Goal: Task Accomplishment & Management: Complete application form

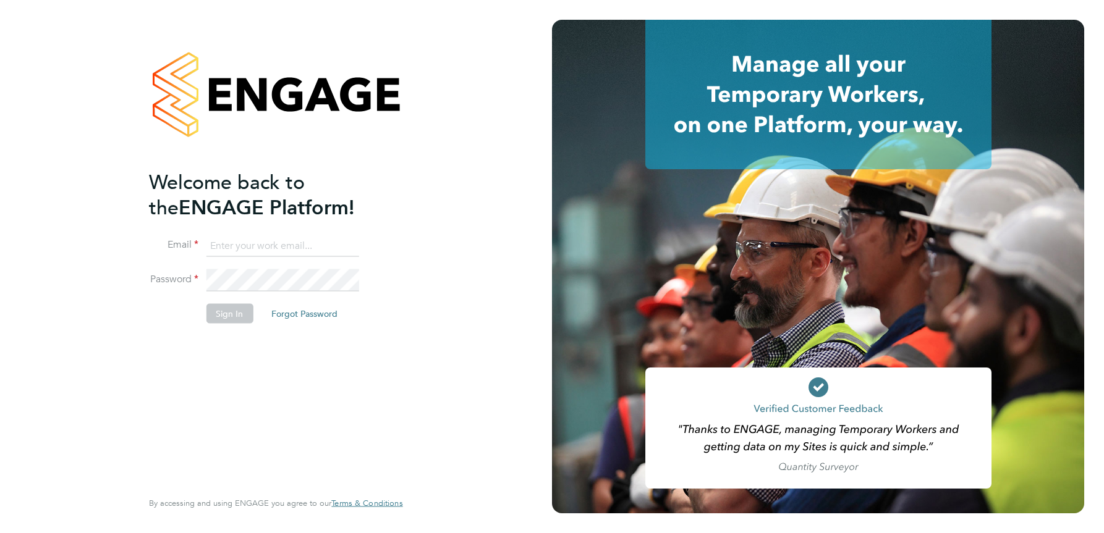
type input "julie.tante@apleona.com"
click at [236, 318] on button "Sign In" at bounding box center [229, 314] width 47 height 20
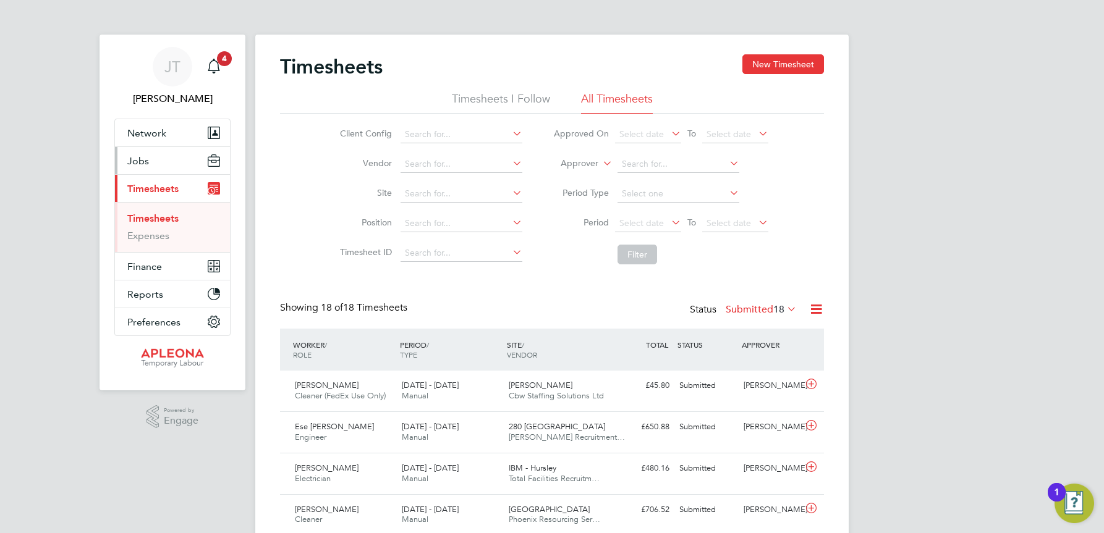
click at [140, 154] on button "Jobs" at bounding box center [172, 160] width 115 height 27
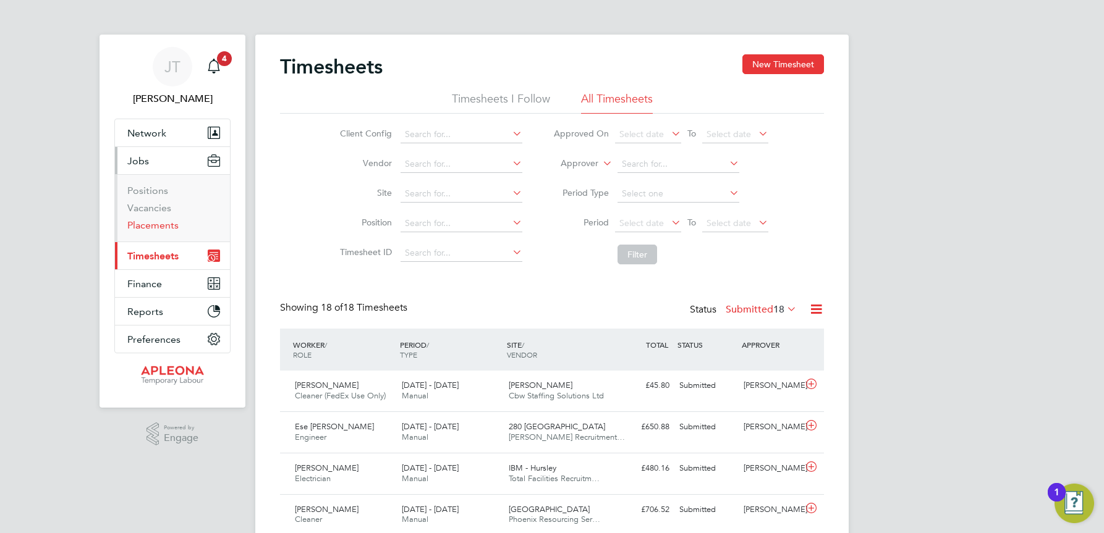
click at [148, 224] on link "Placements" at bounding box center [152, 225] width 51 height 12
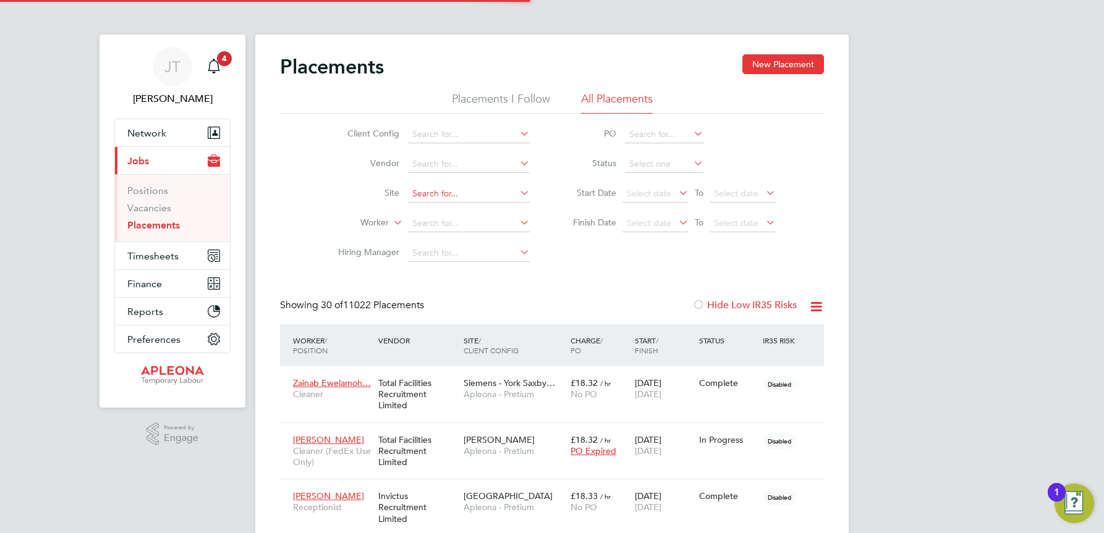
click at [418, 190] on input at bounding box center [469, 193] width 122 height 17
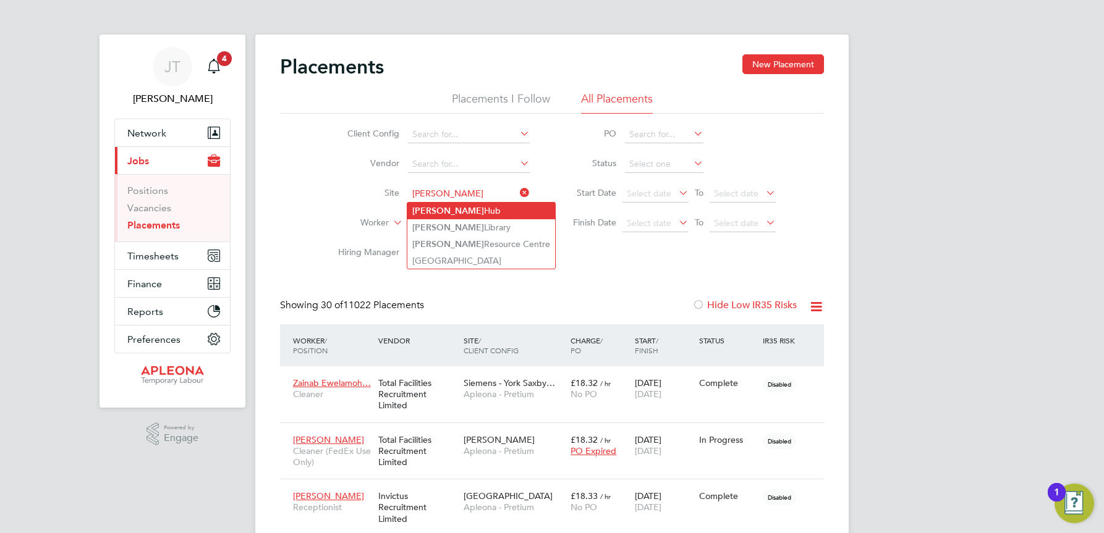
click at [440, 211] on b "Kingsbury" at bounding box center [448, 211] width 72 height 11
type input "Kingsbury Hub"
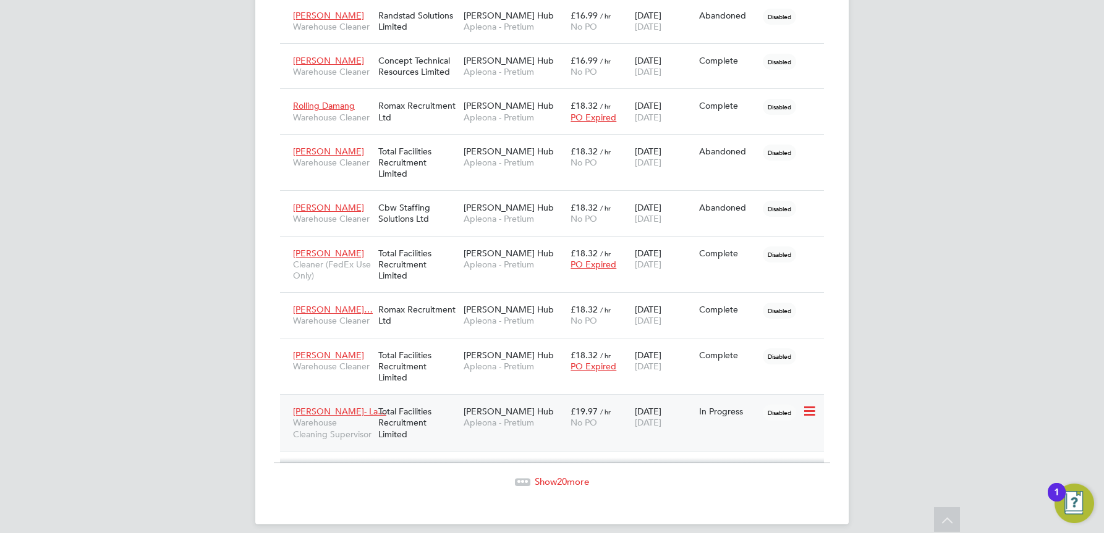
click at [499, 406] on span "Kingsbury Hub" at bounding box center [509, 411] width 90 height 11
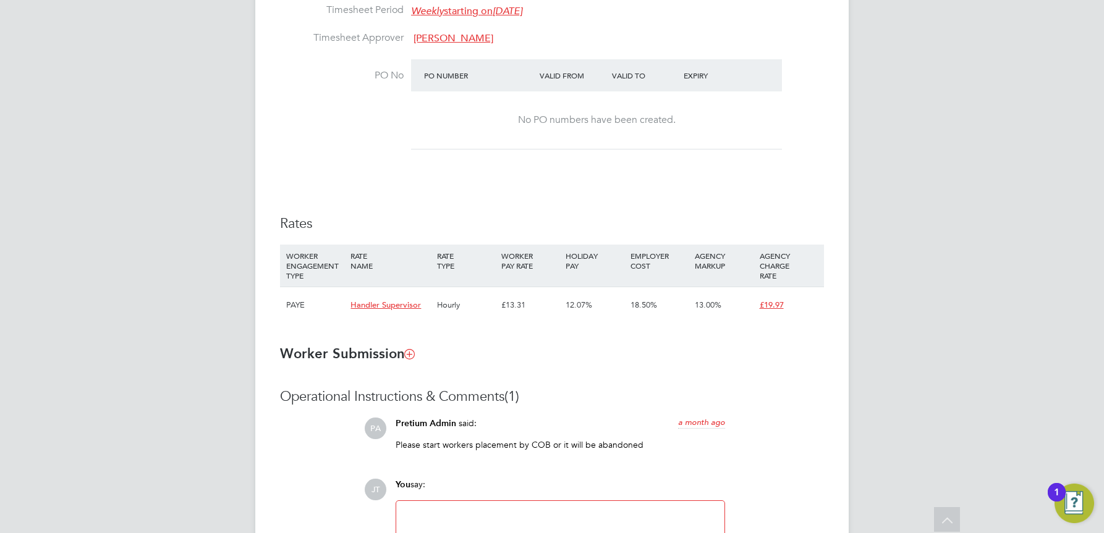
scroll to position [618, 0]
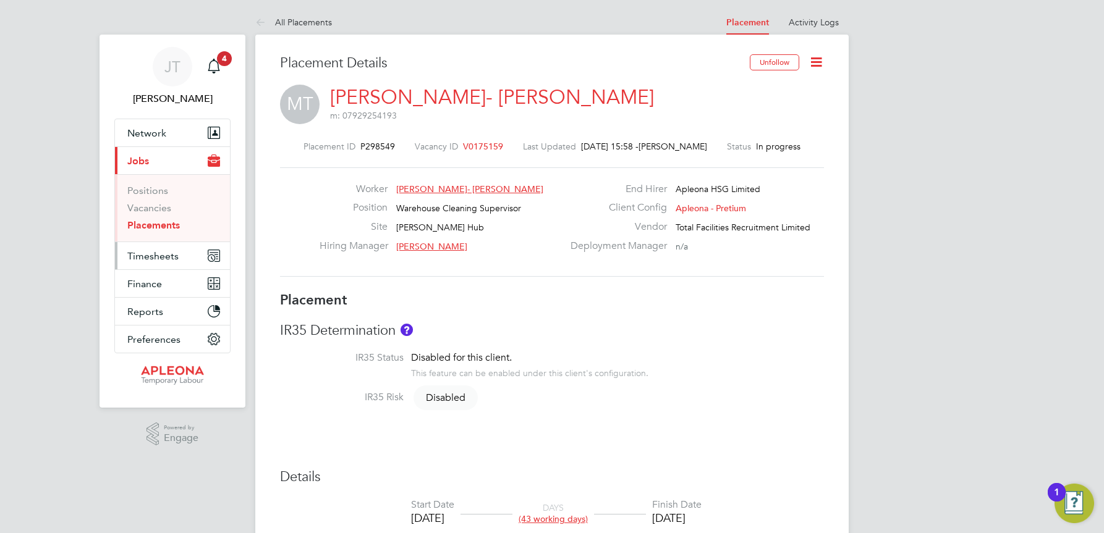
click at [146, 258] on span "Timesheets" at bounding box center [152, 256] width 51 height 12
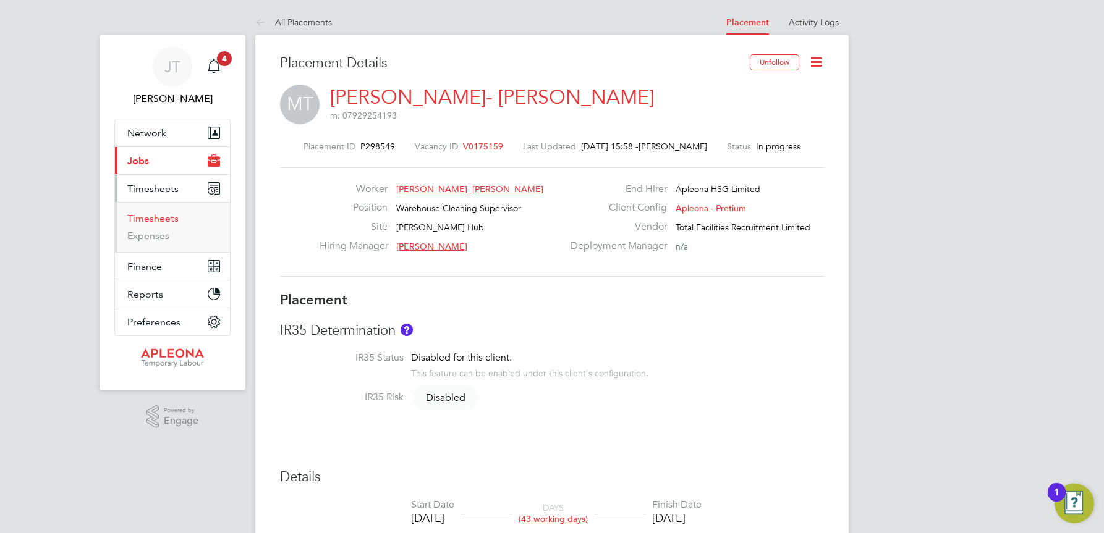
click at [155, 216] on link "Timesheets" at bounding box center [152, 219] width 51 height 12
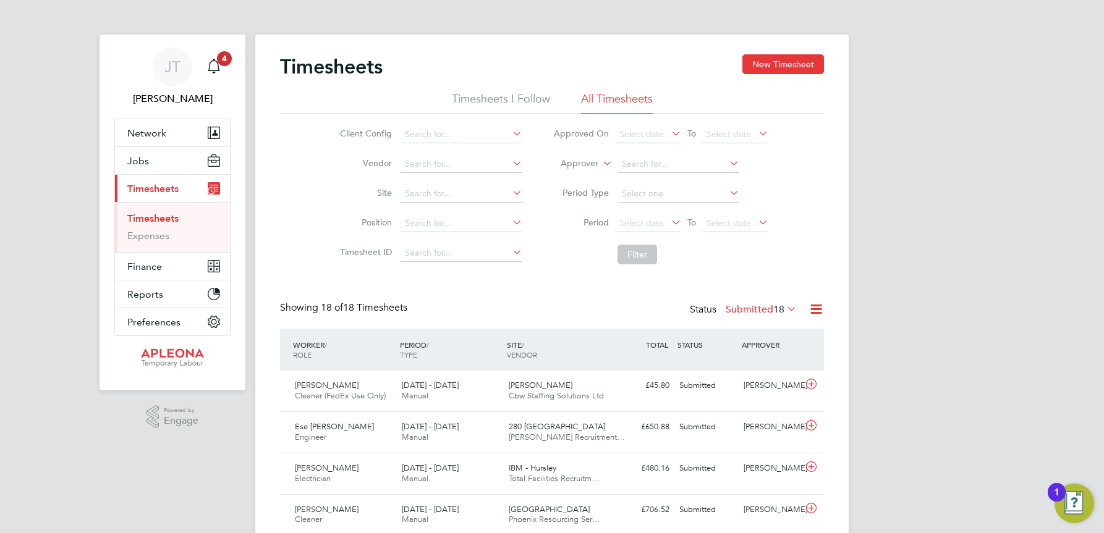
click at [784, 310] on icon at bounding box center [784, 308] width 0 height 17
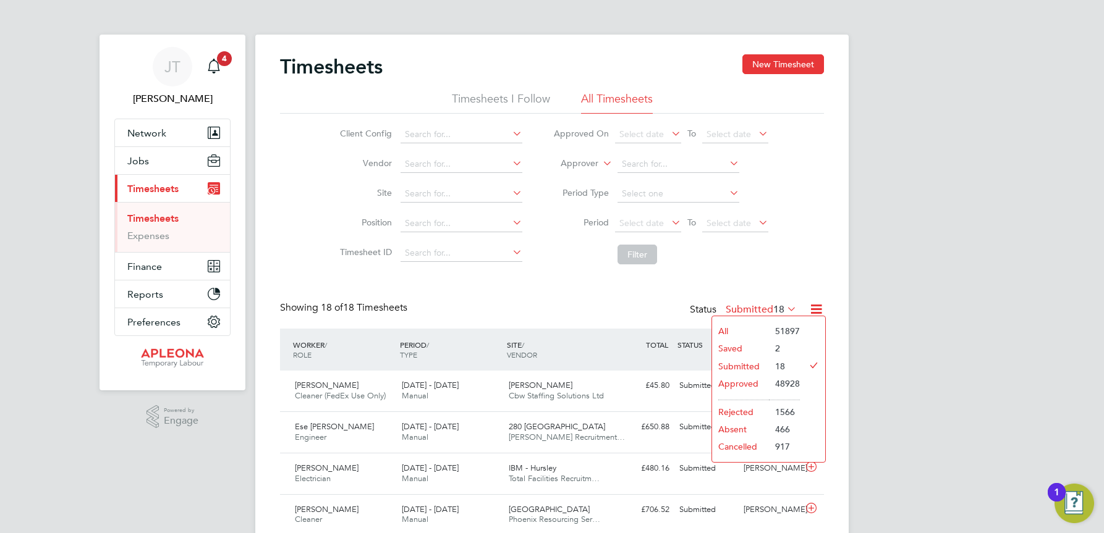
click at [739, 381] on li "Approved" at bounding box center [740, 383] width 57 height 17
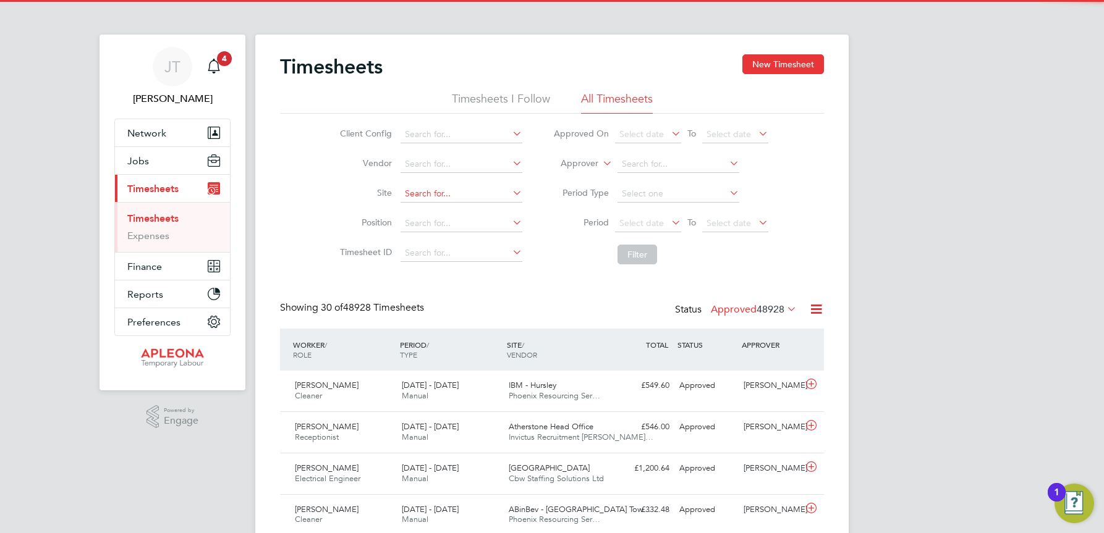
click at [410, 187] on input at bounding box center [462, 193] width 122 height 17
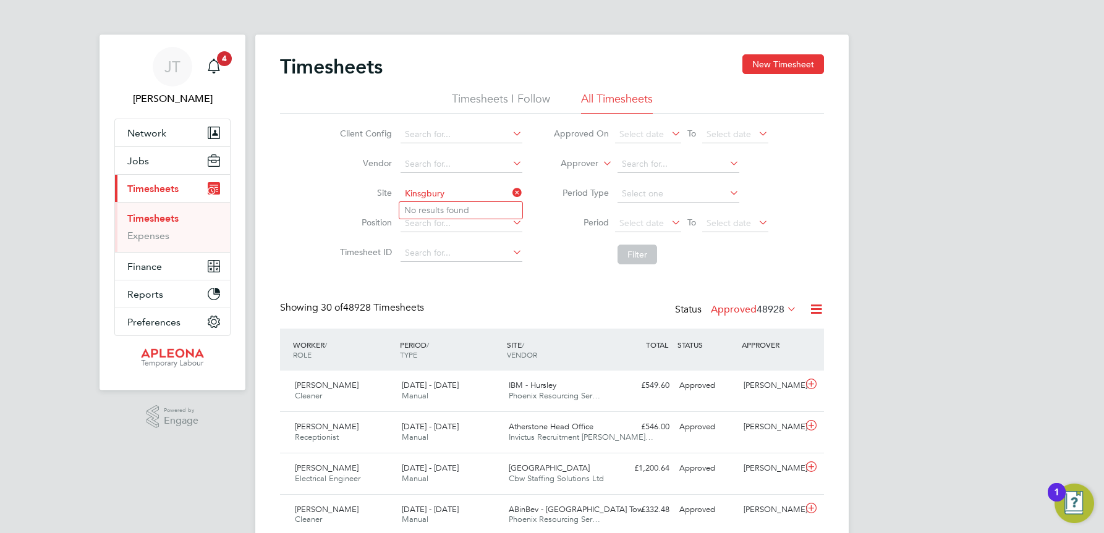
click at [425, 192] on input "Kinsgbury" at bounding box center [462, 193] width 122 height 17
click at [441, 207] on b "Kingsbury" at bounding box center [440, 210] width 72 height 11
type input "Kingsbury Hub"
click at [644, 252] on button "Filter" at bounding box center [638, 255] width 40 height 20
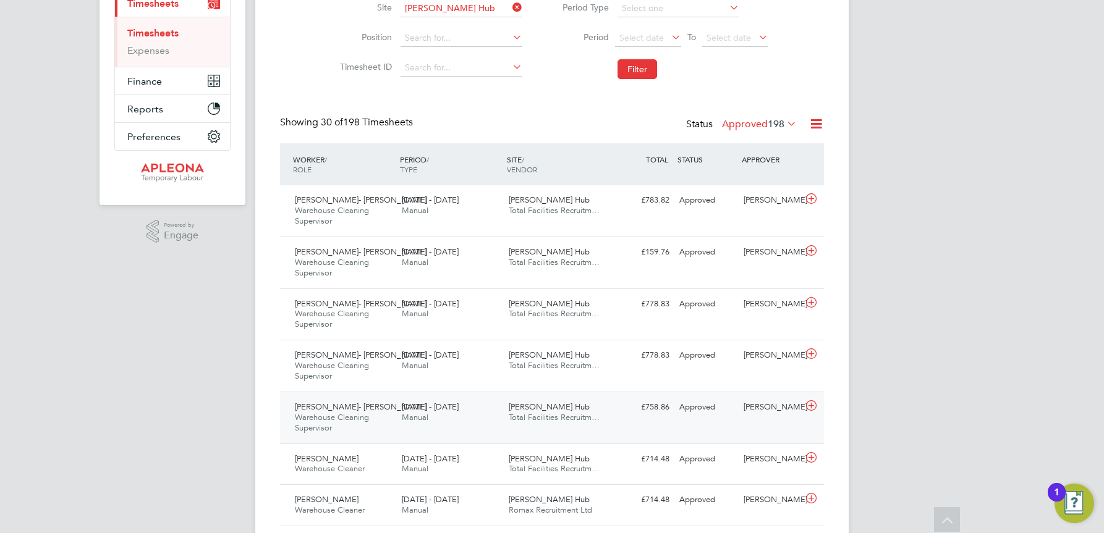
click at [559, 410] on span "Kingsbury Hub" at bounding box center [549, 407] width 81 height 11
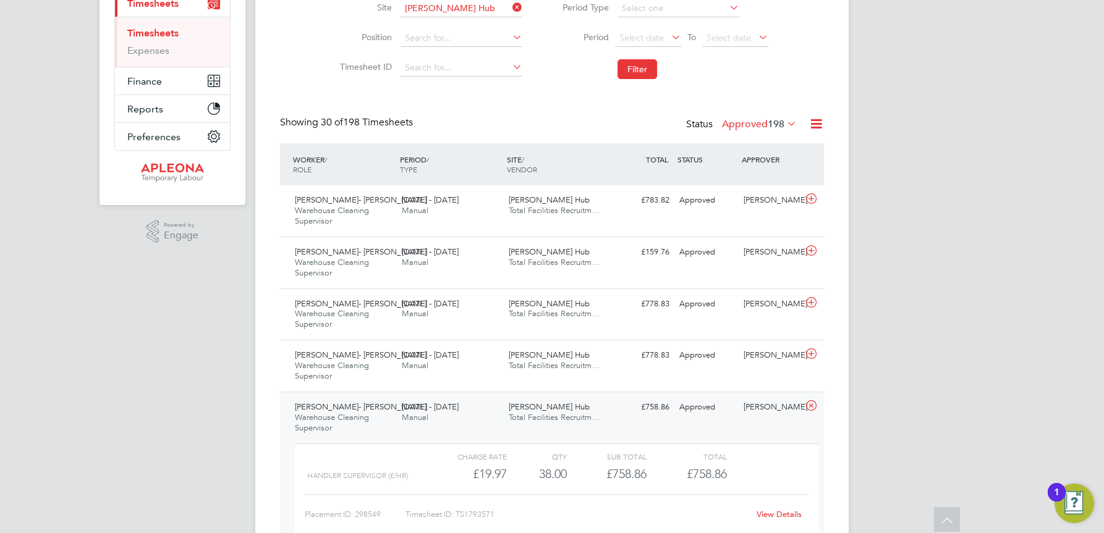
click at [777, 514] on link "View Details" at bounding box center [779, 514] width 45 height 11
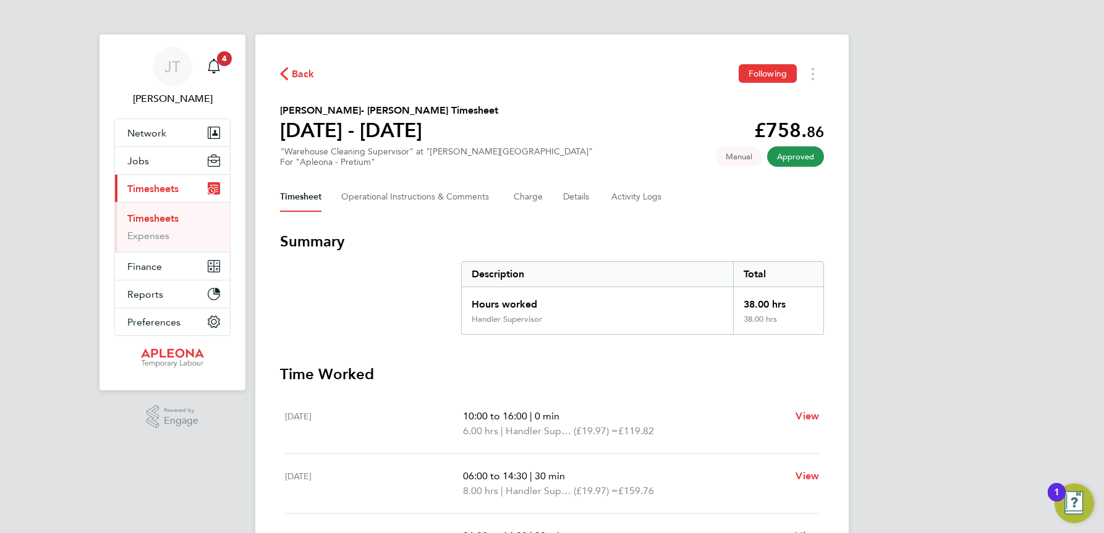
scroll to position [62, 0]
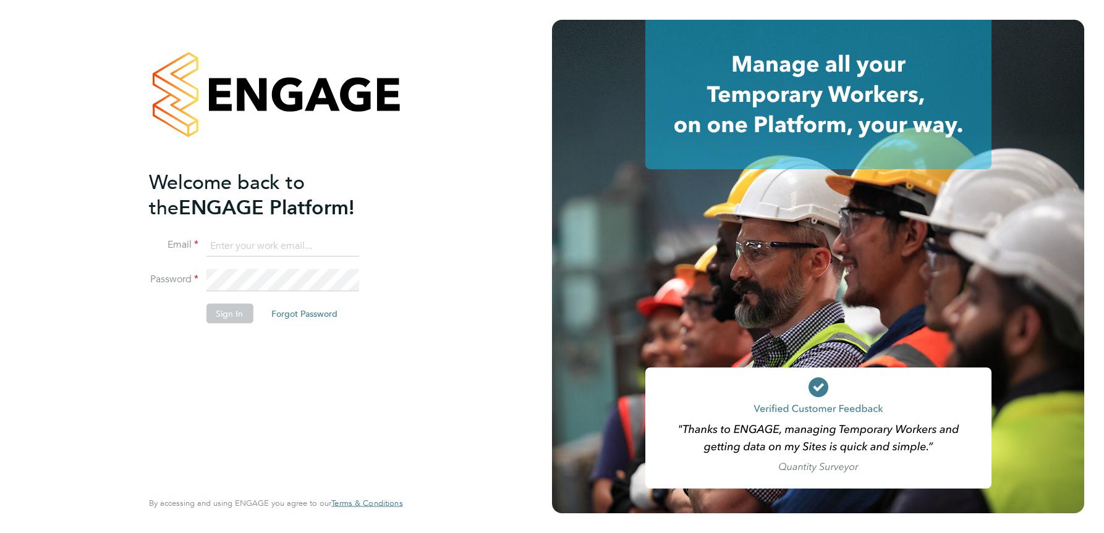
type input "[PERSON_NAME][EMAIL_ADDRESS][DOMAIN_NAME]"
click at [226, 316] on button "Sign In" at bounding box center [229, 314] width 47 height 20
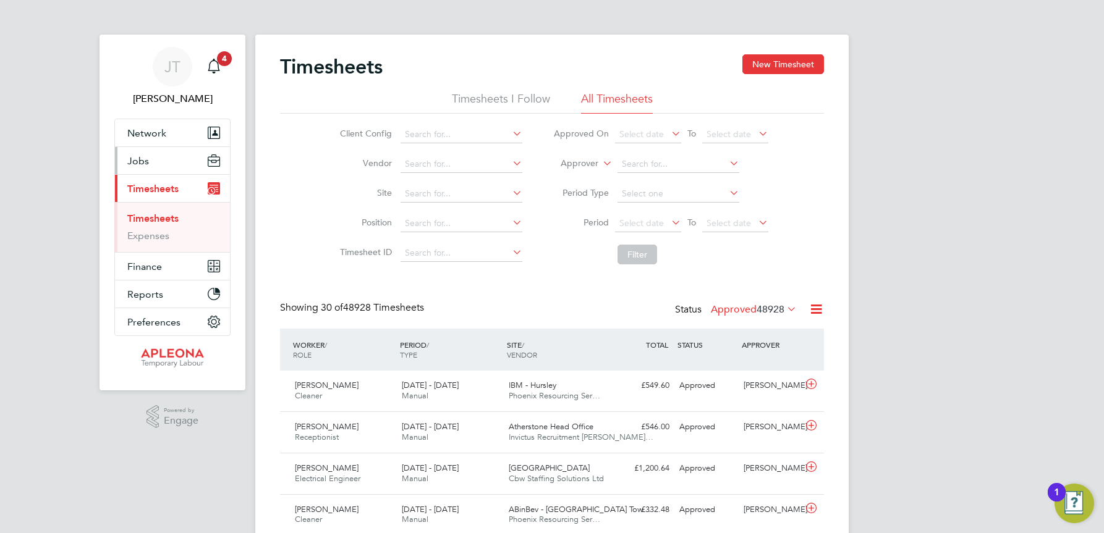
click at [147, 159] on span "Jobs" at bounding box center [138, 161] width 22 height 12
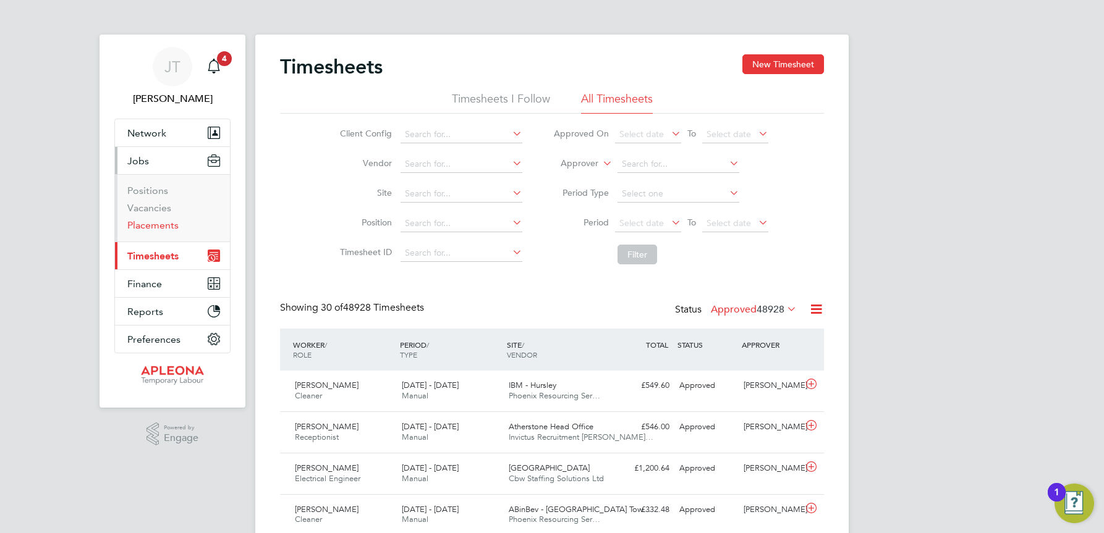
click at [159, 225] on link "Placements" at bounding box center [152, 225] width 51 height 12
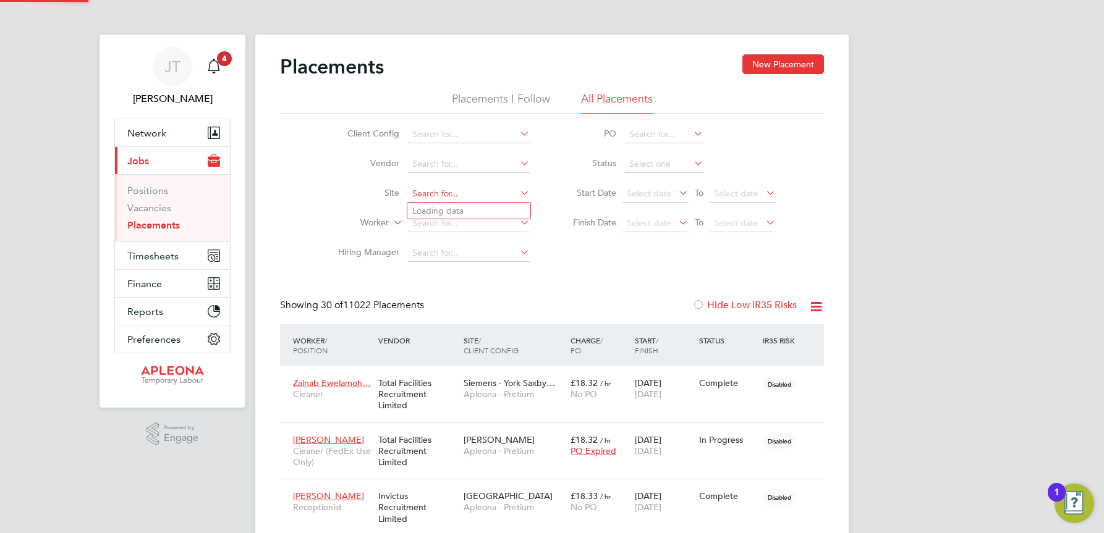
click at [415, 190] on input at bounding box center [469, 193] width 122 height 17
type input "[GEOGRAPHIC_DATA]"
click at [444, 206] on b "[GEOGRAPHIC_DATA]" at bounding box center [457, 211] width 90 height 11
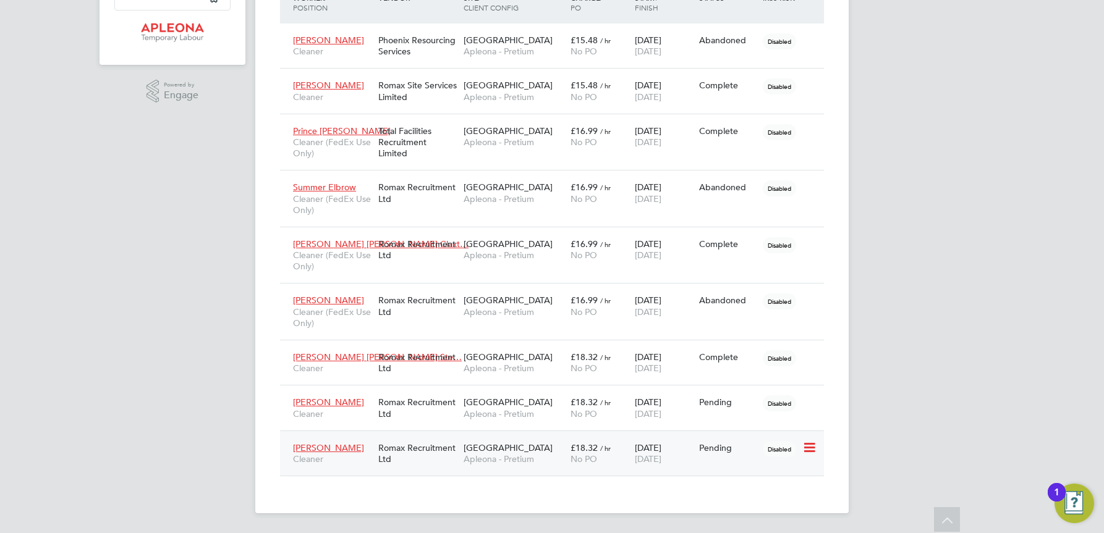
click at [595, 447] on span "£18.32" at bounding box center [584, 448] width 27 height 11
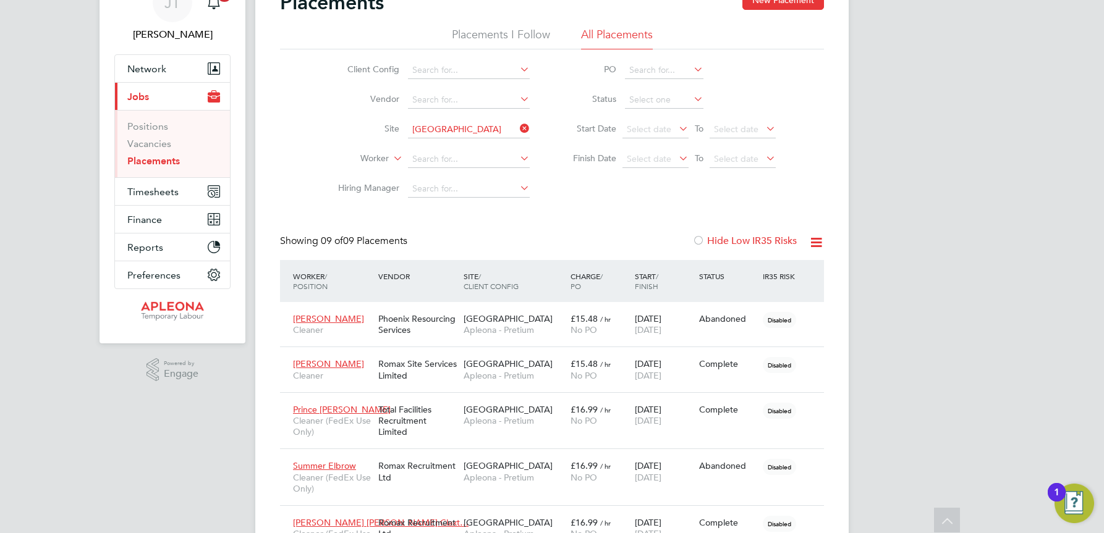
scroll to position [34, 0]
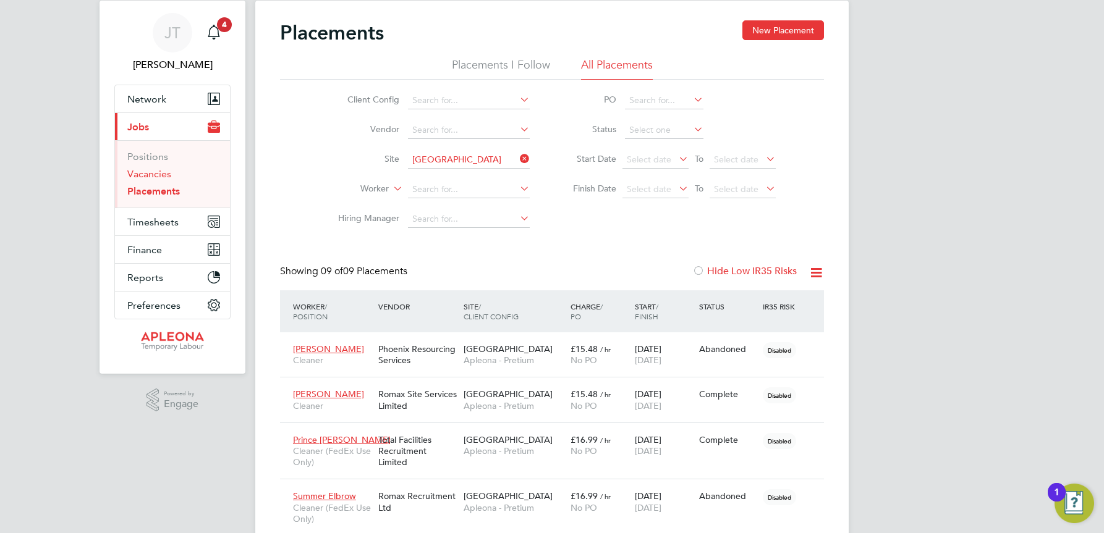
click at [153, 178] on link "Vacancies" at bounding box center [149, 174] width 44 height 12
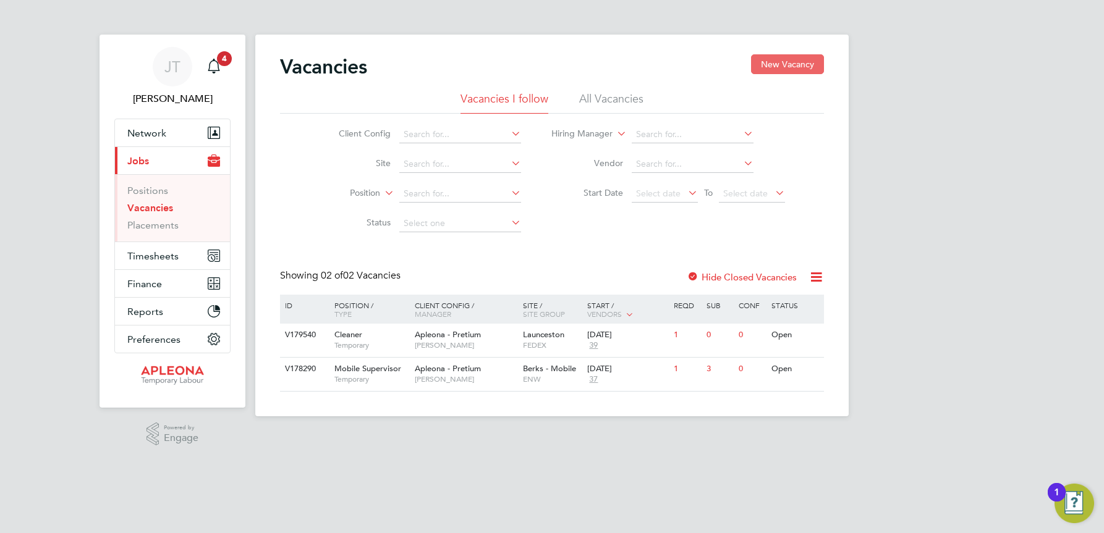
click at [801, 64] on button "New Vacancy" at bounding box center [787, 64] width 73 height 20
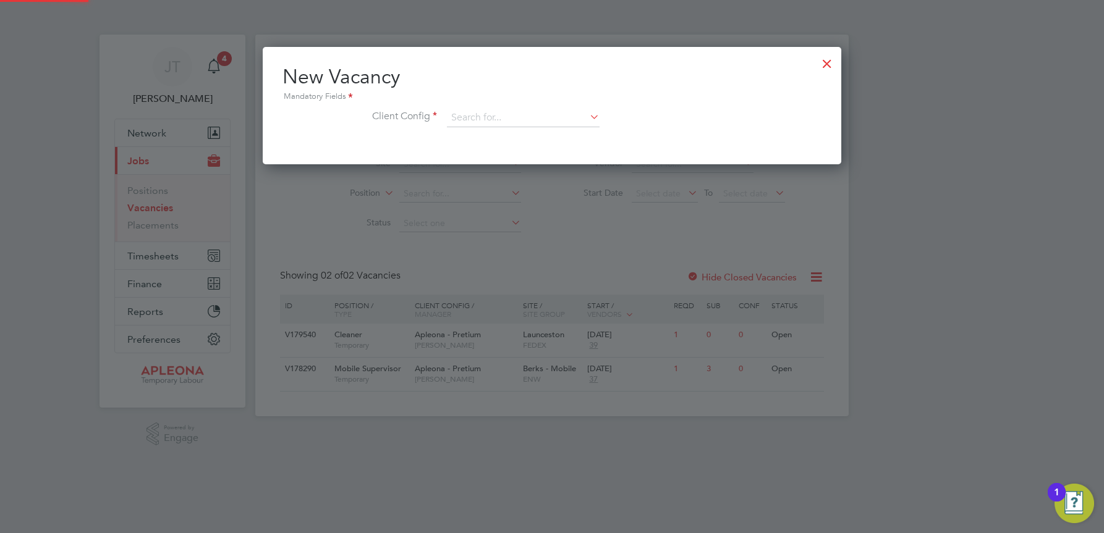
scroll to position [117, 579]
click at [466, 113] on input at bounding box center [523, 118] width 153 height 19
click at [483, 115] on input "[GEOGRAPHIC_DATA]" at bounding box center [523, 118] width 153 height 19
type input "[GEOGRAPHIC_DATA]"
click at [530, 132] on li "No results found" at bounding box center [523, 135] width 154 height 16
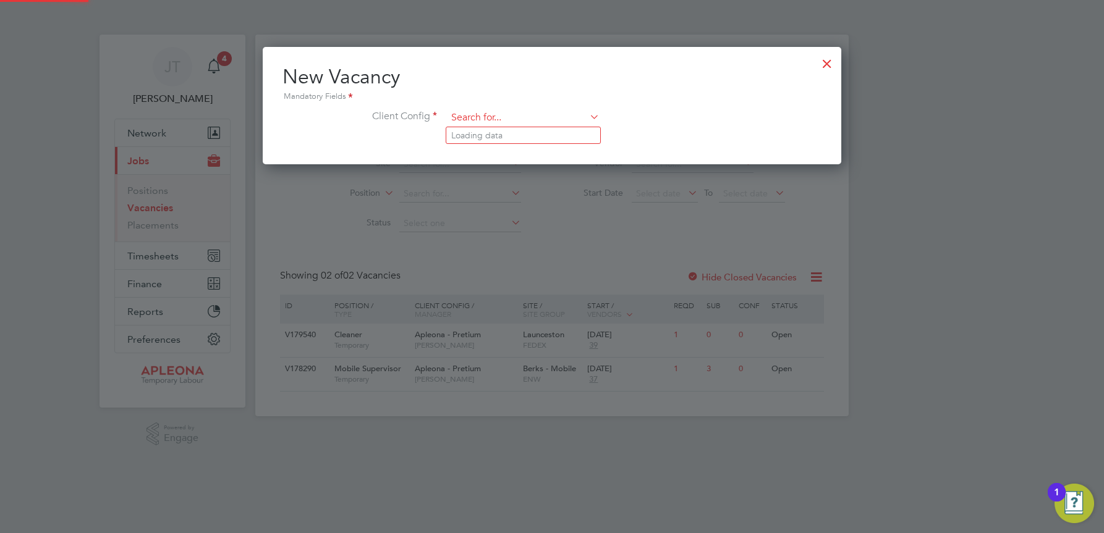
click at [461, 112] on input at bounding box center [523, 118] width 153 height 19
click at [482, 138] on li "Apleona - Pretium" at bounding box center [523, 135] width 154 height 17
type input "Apleona - Pretium"
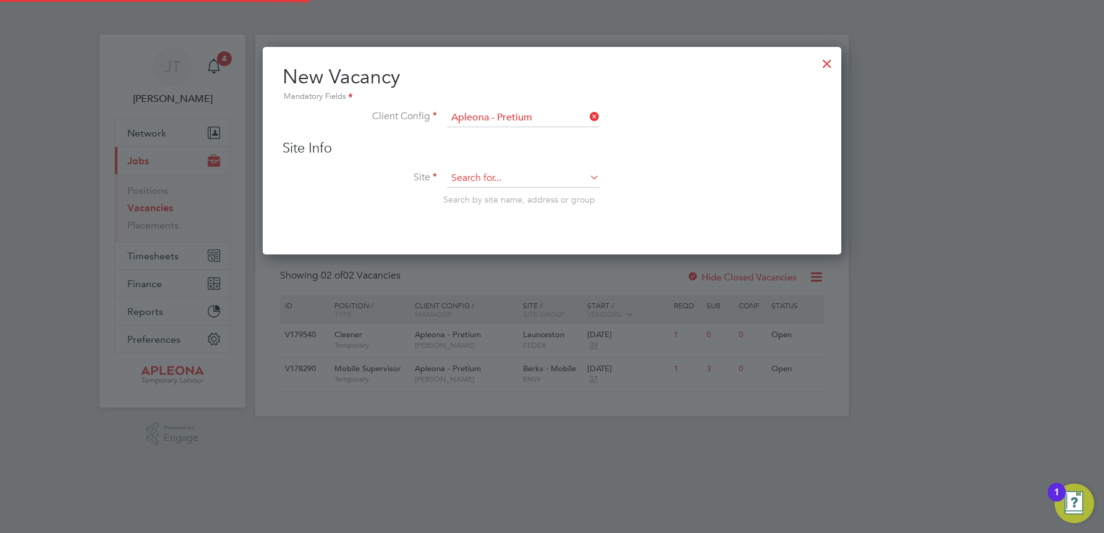
click at [471, 172] on input at bounding box center [523, 178] width 153 height 19
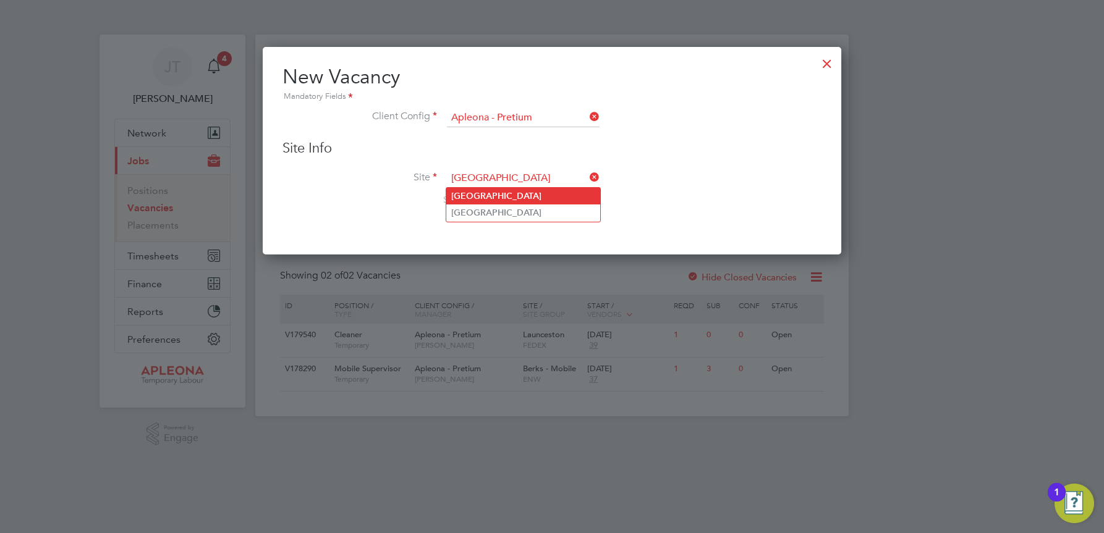
type input "[GEOGRAPHIC_DATA]"
click at [519, 193] on li "[GEOGRAPHIC_DATA]" at bounding box center [523, 196] width 154 height 17
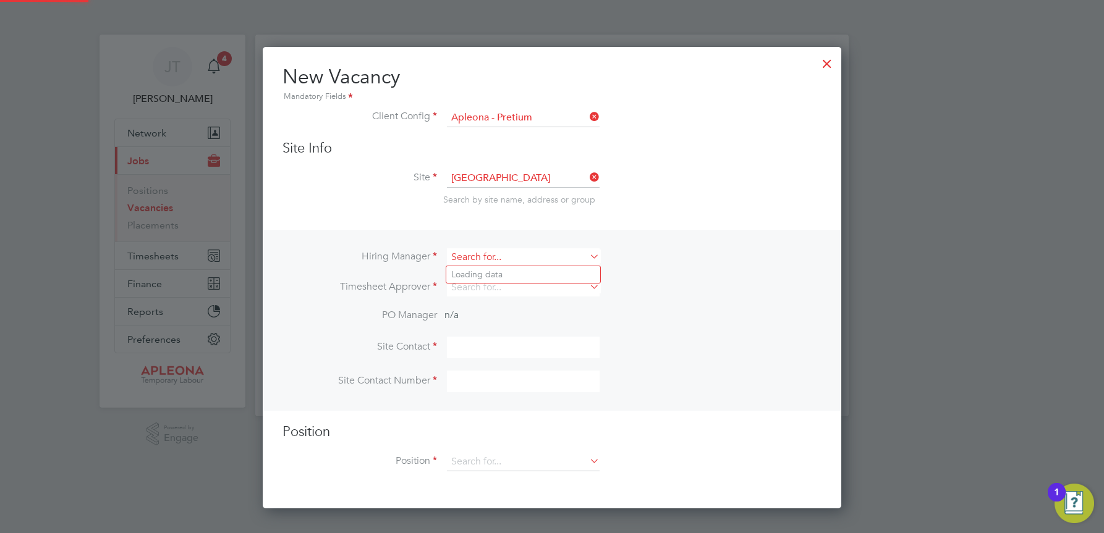
click at [483, 260] on input at bounding box center [523, 257] width 153 height 18
click at [490, 273] on li "Julie Tante" at bounding box center [523, 274] width 154 height 17
type input "[PERSON_NAME]"
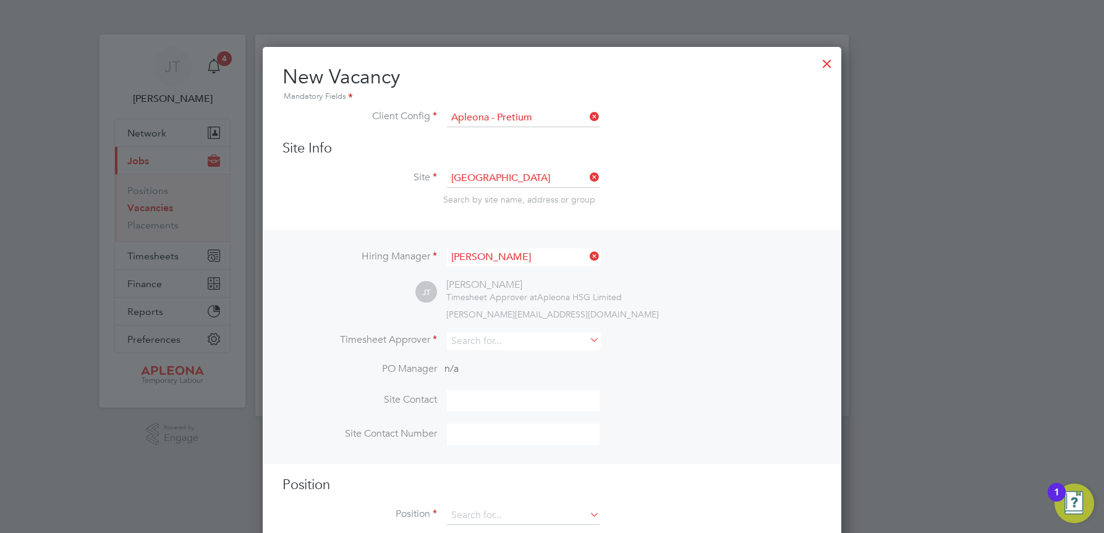
scroll to position [517, 579]
click at [474, 342] on input at bounding box center [523, 342] width 153 height 18
click at [478, 360] on li "Julie Tante" at bounding box center [523, 359] width 154 height 17
type input "[PERSON_NAME]"
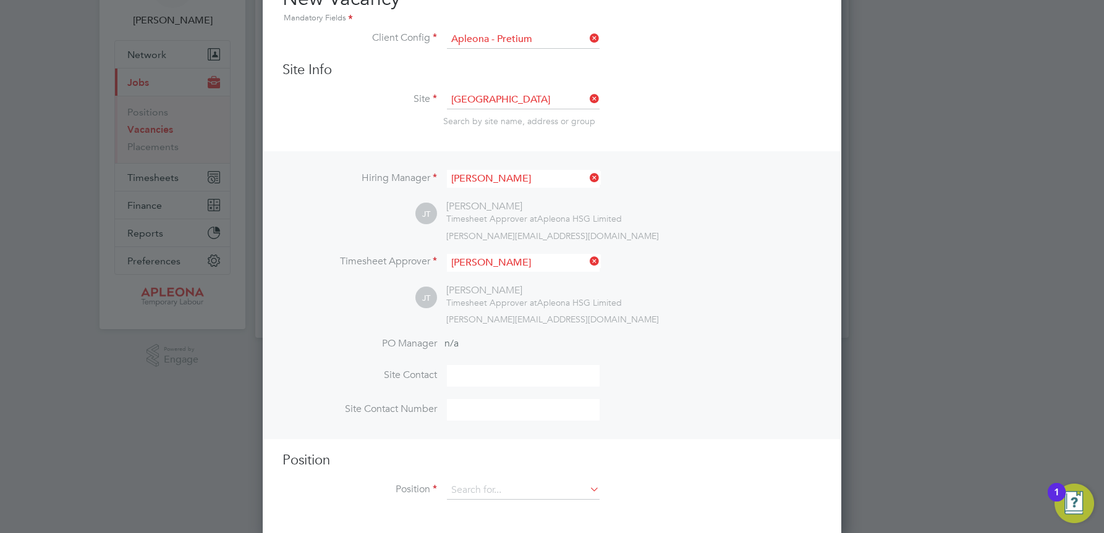
scroll to position [83, 0]
click at [460, 478] on input at bounding box center [523, 487] width 153 height 19
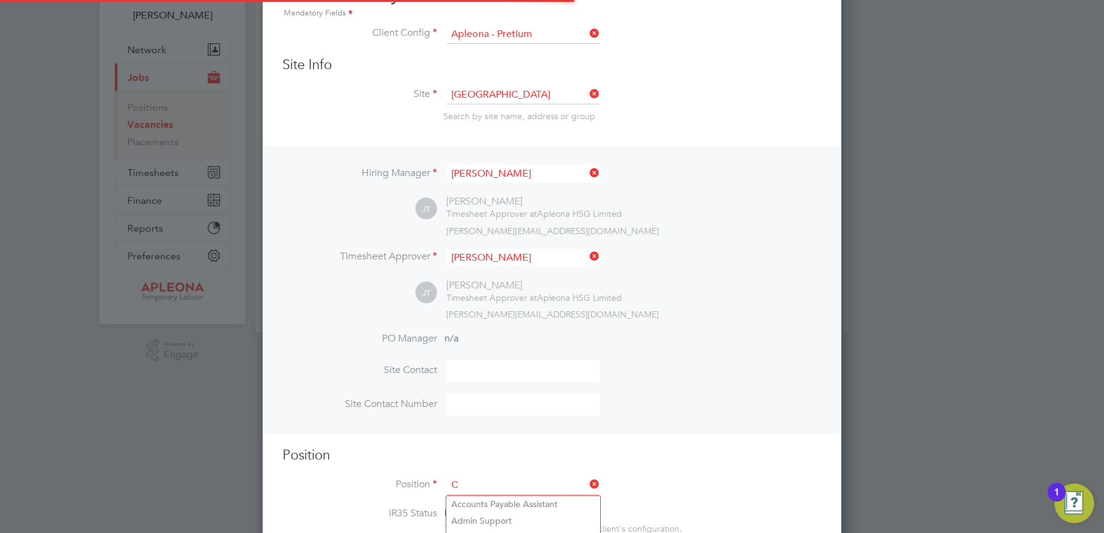
scroll to position [1782, 579]
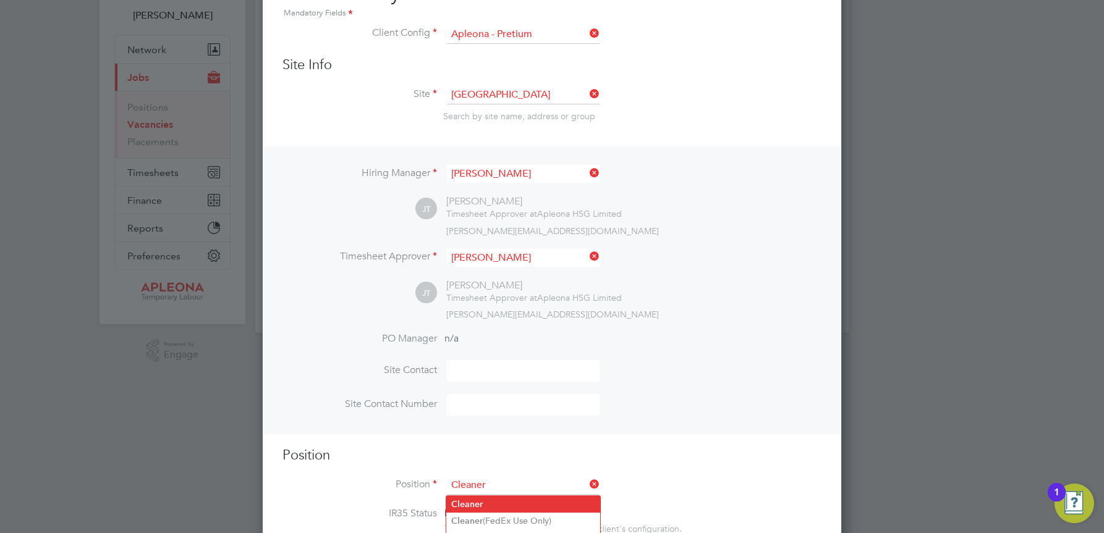
type input "Cleaner"
click at [480, 502] on b "Cleaner" at bounding box center [467, 504] width 32 height 11
type textarea "The Cleaning Operative will to carry out the delivery of office, cleaning and w…"
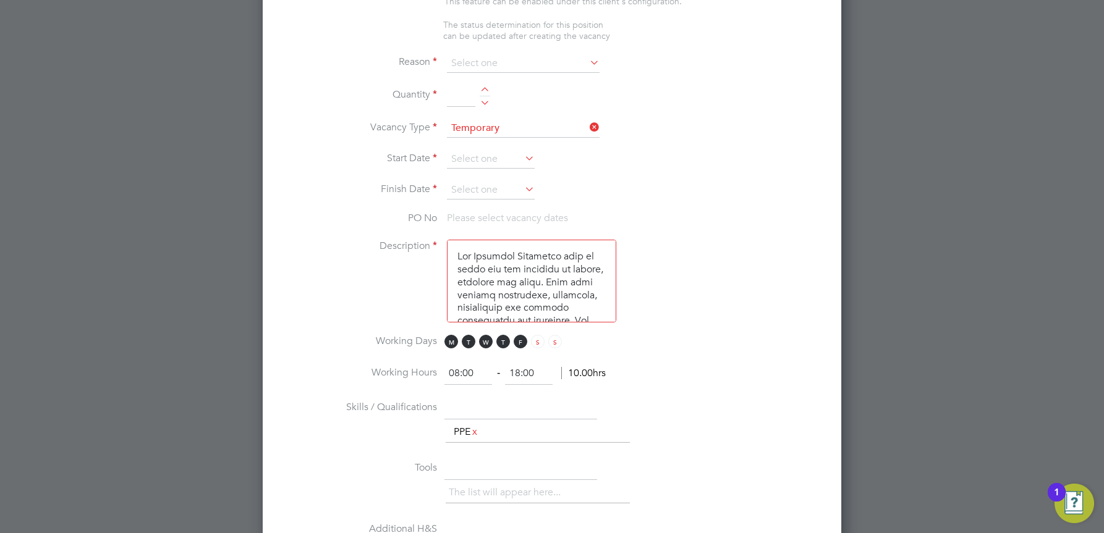
scroll to position [640, 0]
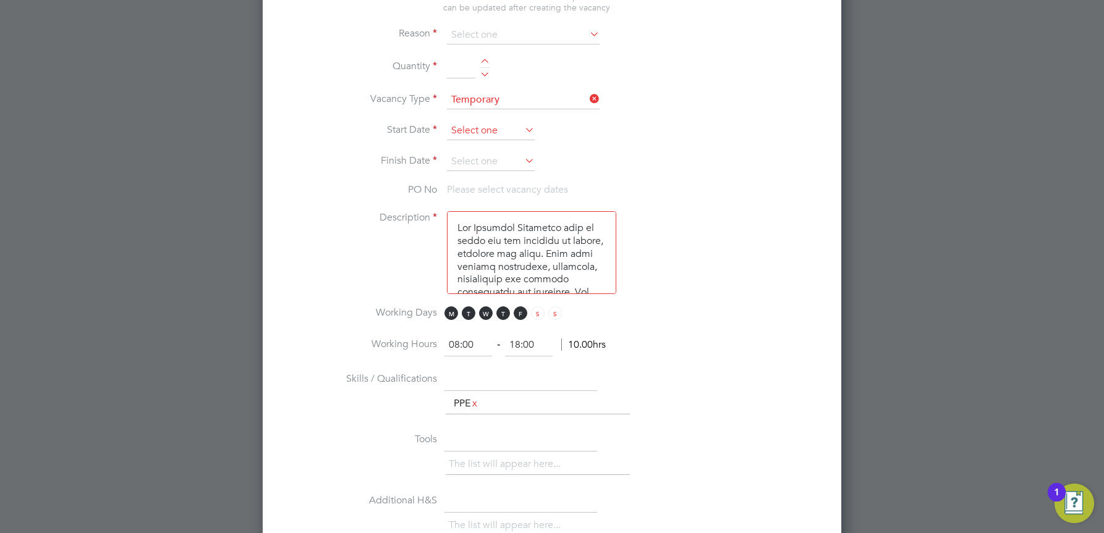
click at [472, 129] on input at bounding box center [491, 131] width 88 height 19
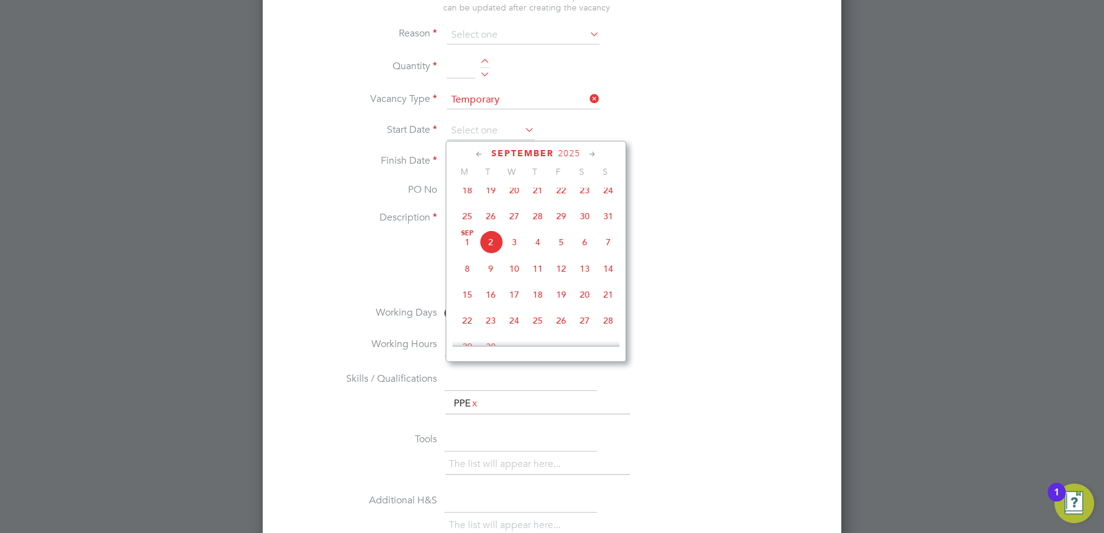
click at [558, 252] on span "5" at bounding box center [561, 242] width 23 height 23
type input "[DATE]"
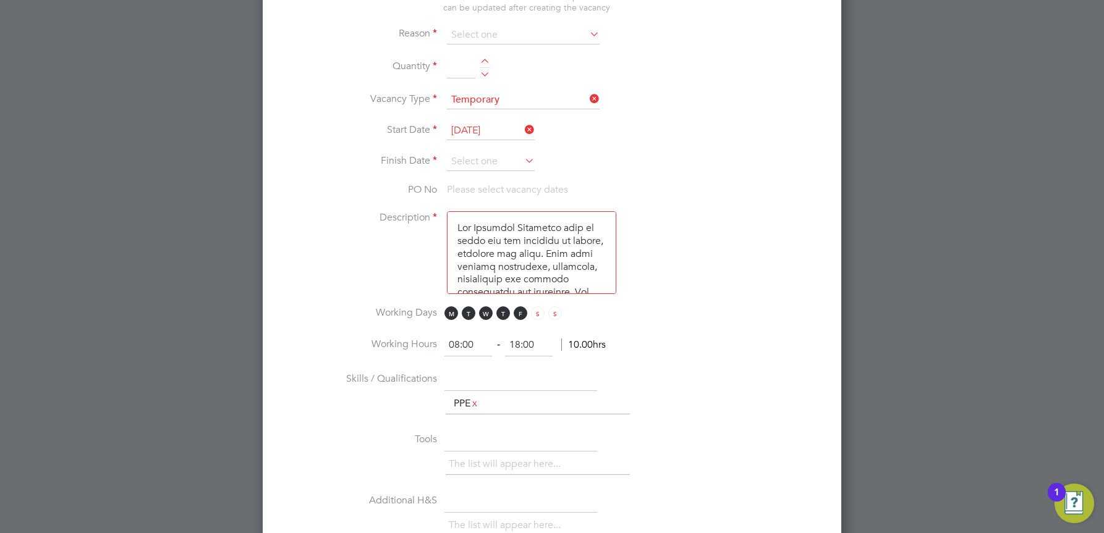
click at [522, 159] on icon at bounding box center [522, 160] width 0 height 17
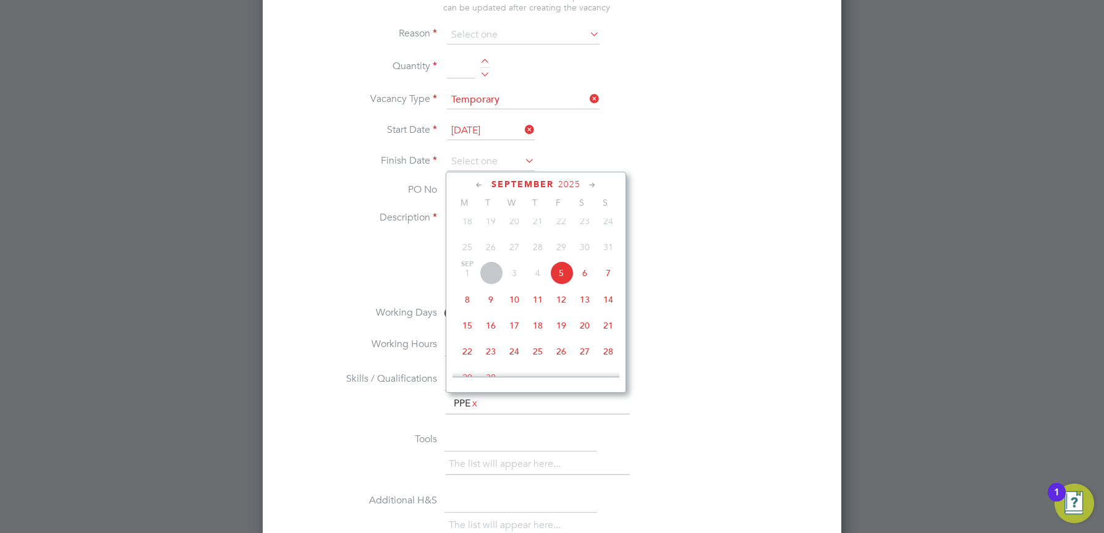
click at [490, 308] on span "9" at bounding box center [490, 299] width 23 height 23
type input "[DATE]"
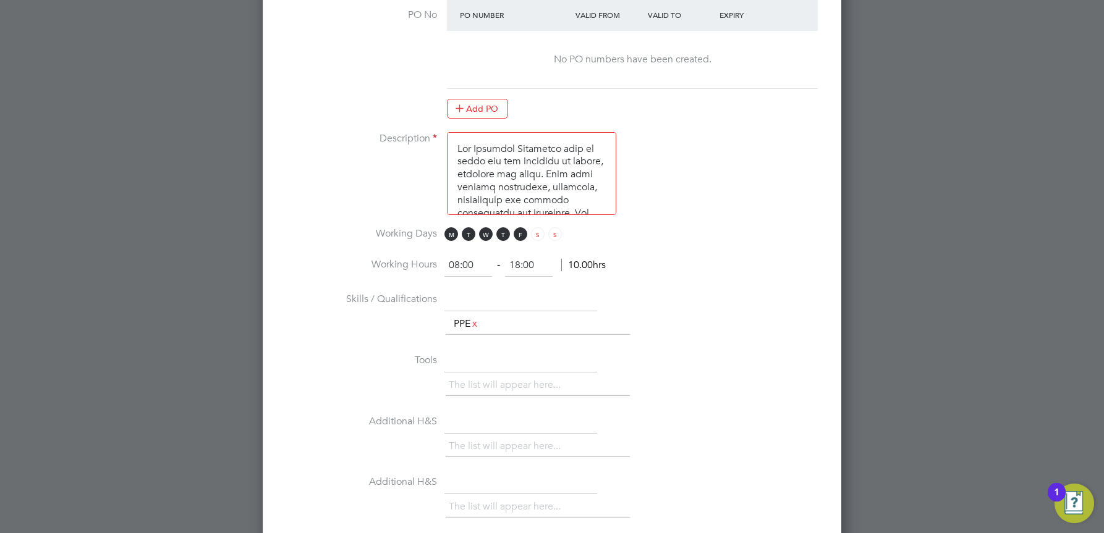
scroll to position [825, 0]
click at [459, 264] on input "08:00" at bounding box center [468, 265] width 48 height 22
click at [468, 264] on input "11:00" at bounding box center [468, 265] width 48 height 22
type input "11:30"
click at [521, 265] on input "18:00" at bounding box center [529, 265] width 48 height 22
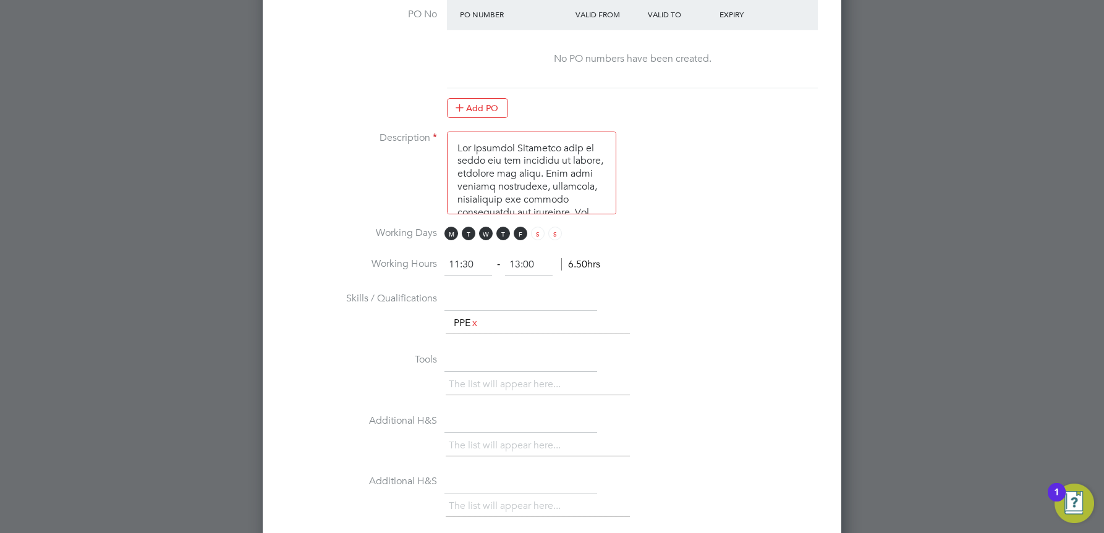
click at [540, 265] on input "13:00" at bounding box center [529, 265] width 48 height 22
type input "13:45"
click at [589, 280] on li "Working Hours 11:30 ‐ 13:45 2.25hrs" at bounding box center [551, 271] width 539 height 35
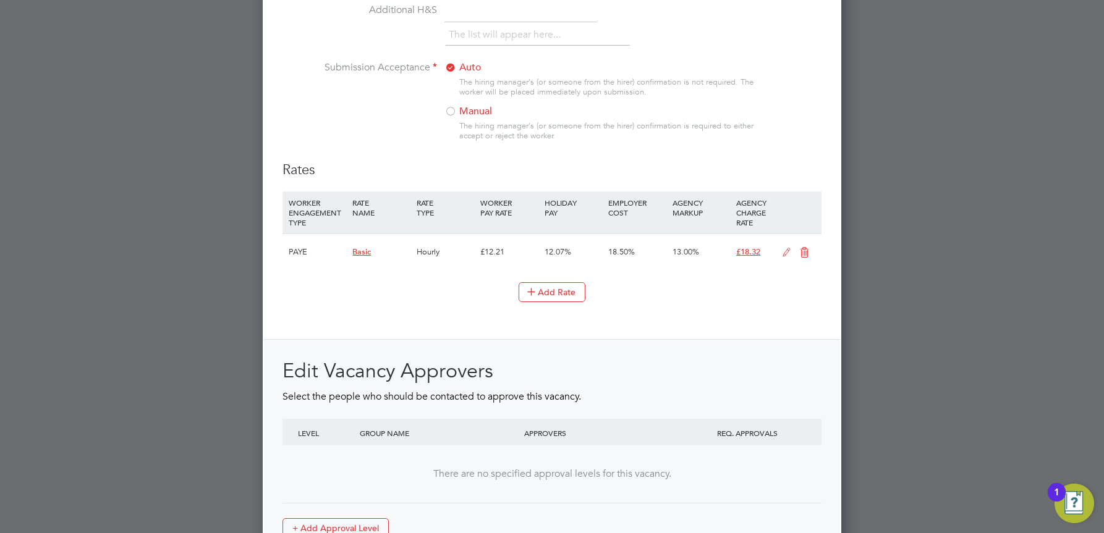
scroll to position [1069, 0]
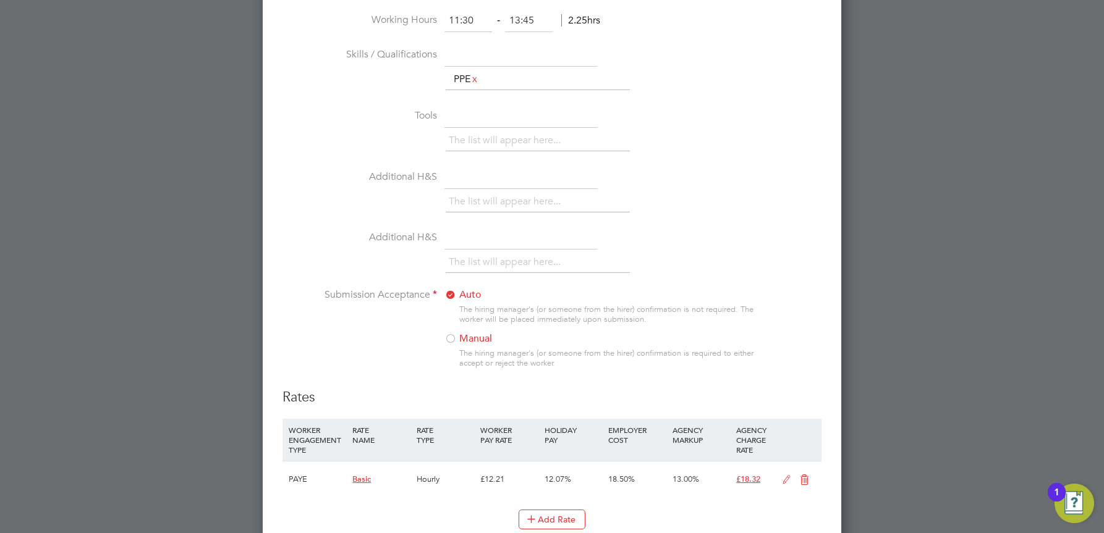
click at [451, 340] on div at bounding box center [450, 340] width 12 height 12
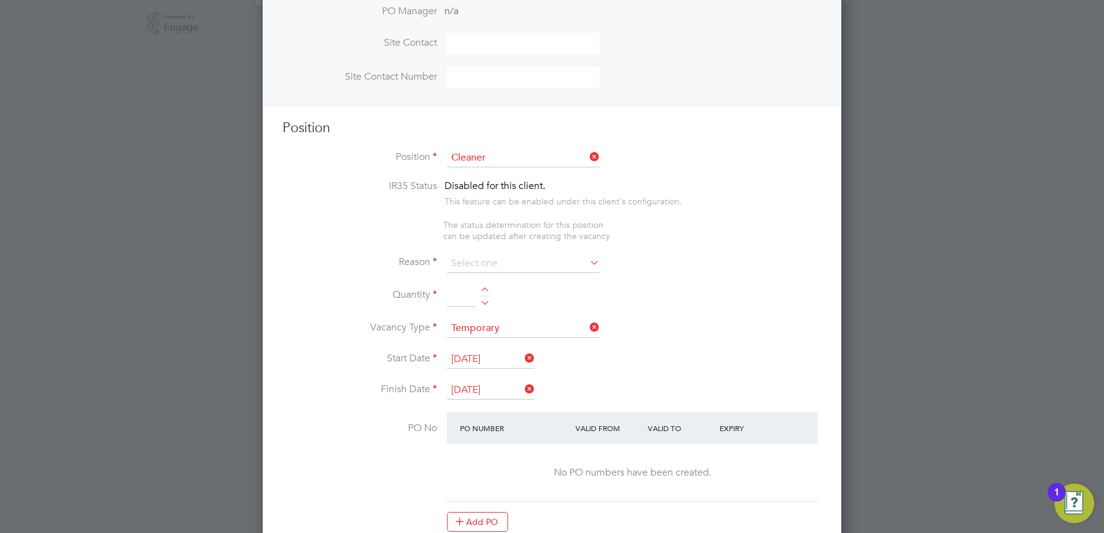
scroll to position [389, 0]
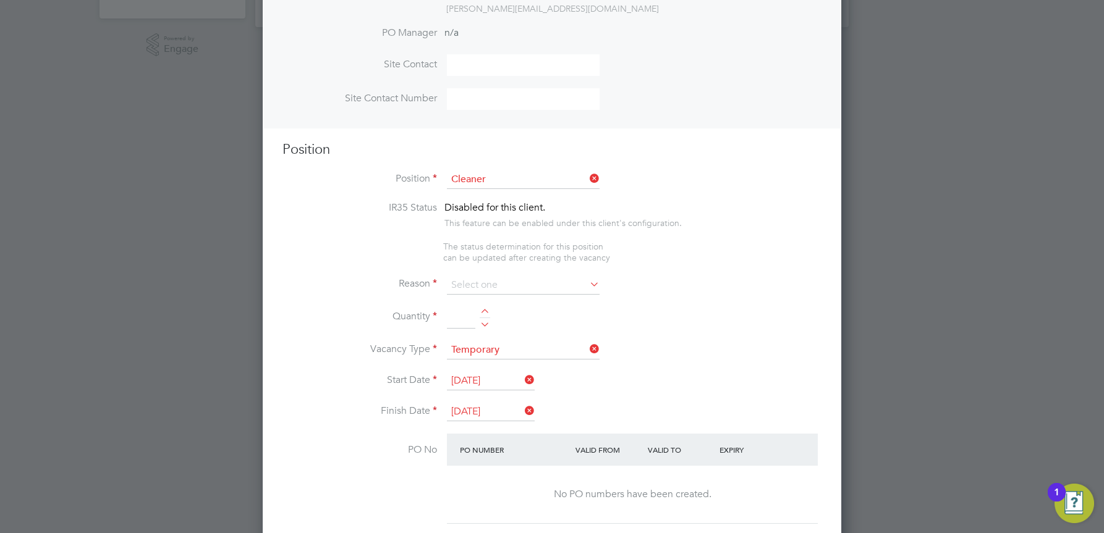
click at [485, 310] on li "Quantity" at bounding box center [551, 324] width 539 height 35
click at [482, 315] on div at bounding box center [485, 313] width 11 height 9
type input "1"
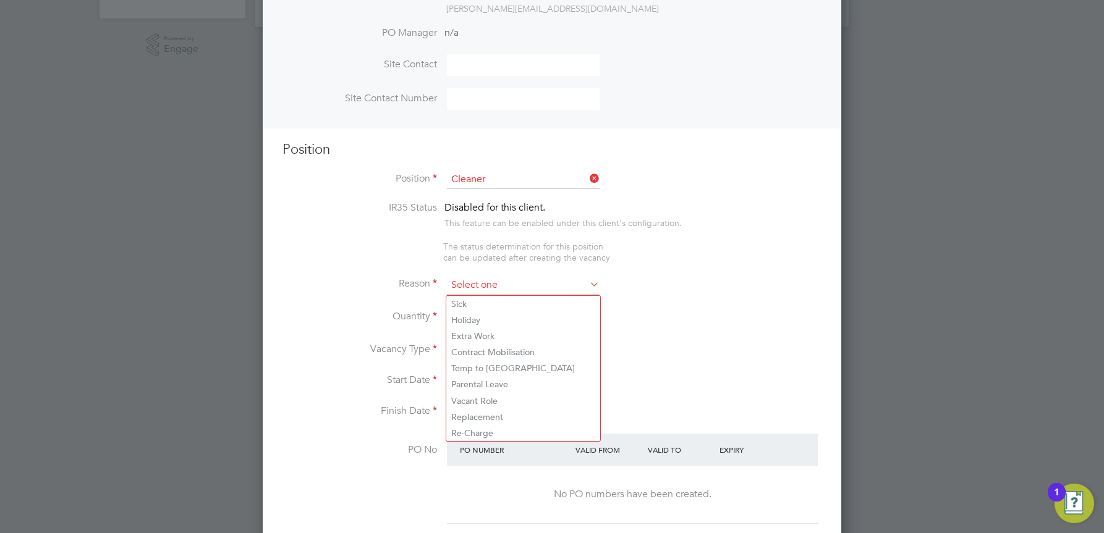
click at [584, 287] on input at bounding box center [523, 285] width 153 height 19
click at [465, 315] on li "Holiday" at bounding box center [523, 320] width 154 height 16
type input "Holiday"
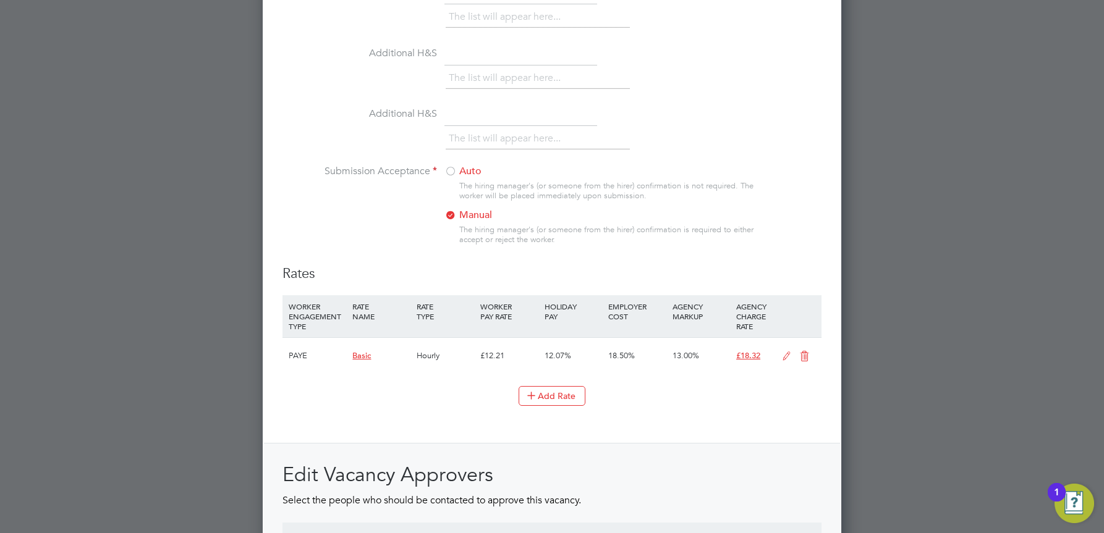
scroll to position [1378, 0]
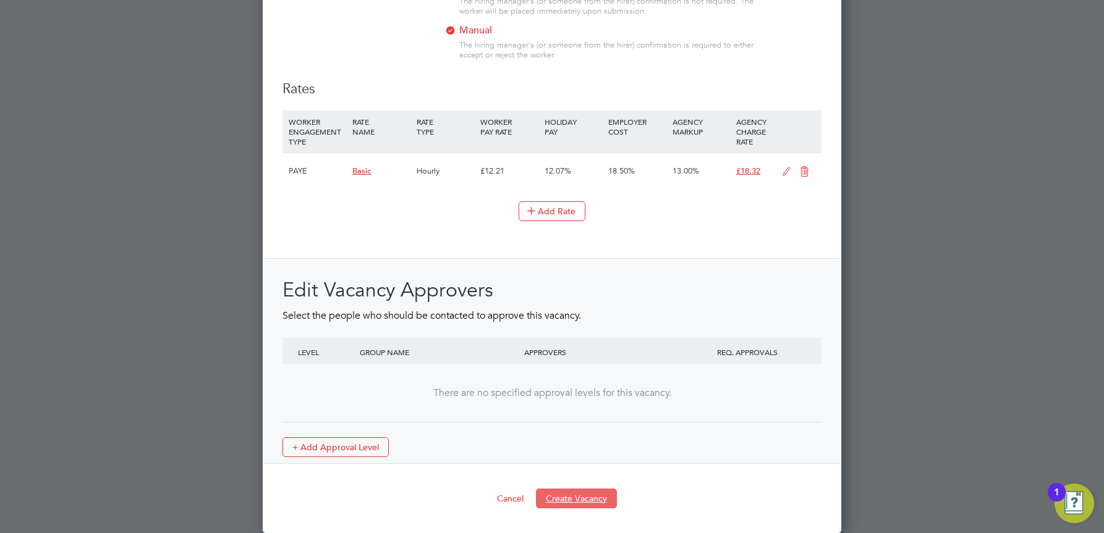
click at [582, 497] on button "Create Vacancy" at bounding box center [576, 499] width 81 height 20
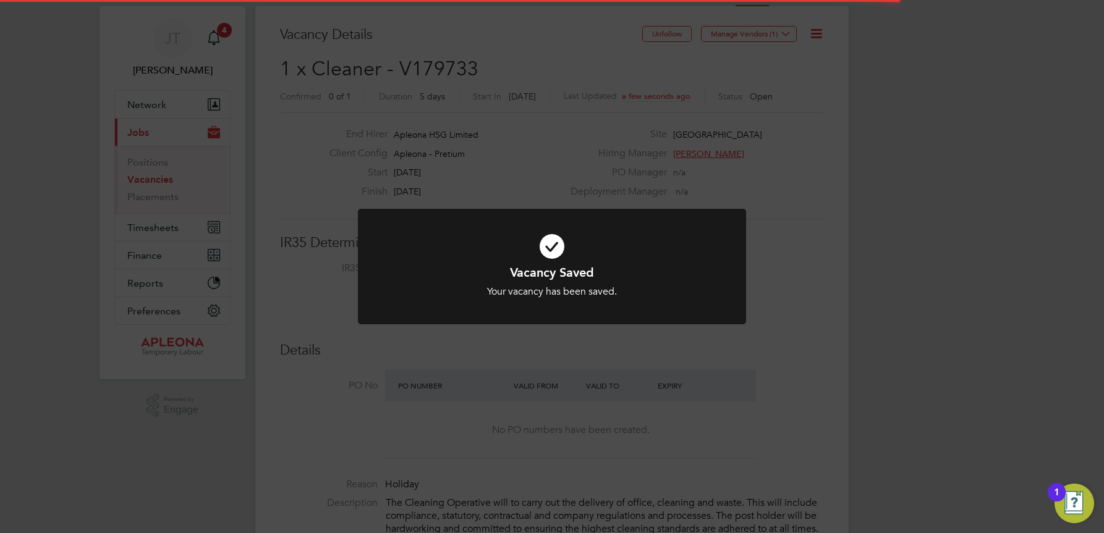
scroll to position [20, 266]
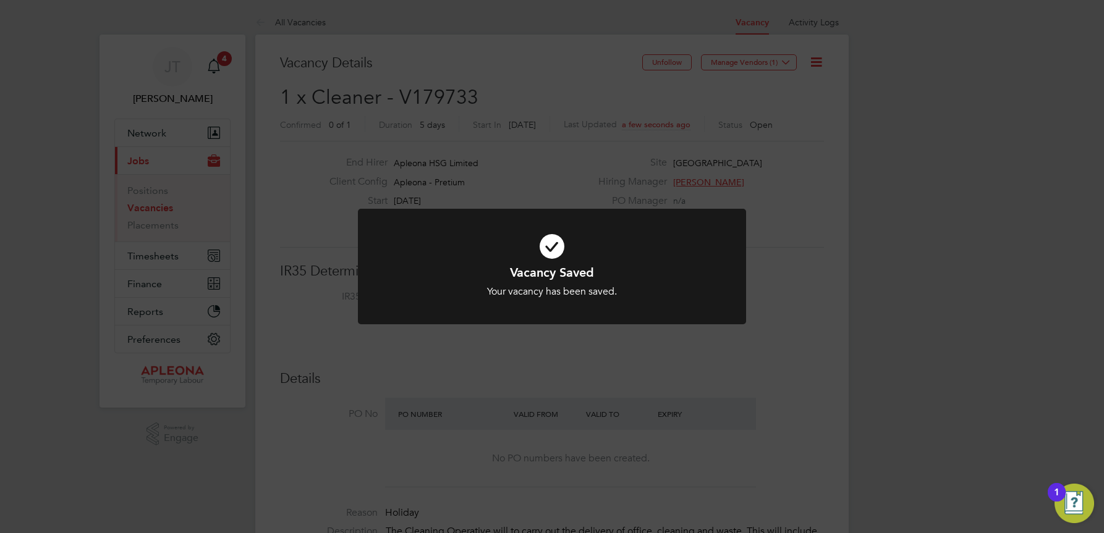
click at [766, 172] on div "Vacancy Saved Your vacancy has been saved. Cancel Okay" at bounding box center [552, 266] width 1104 height 533
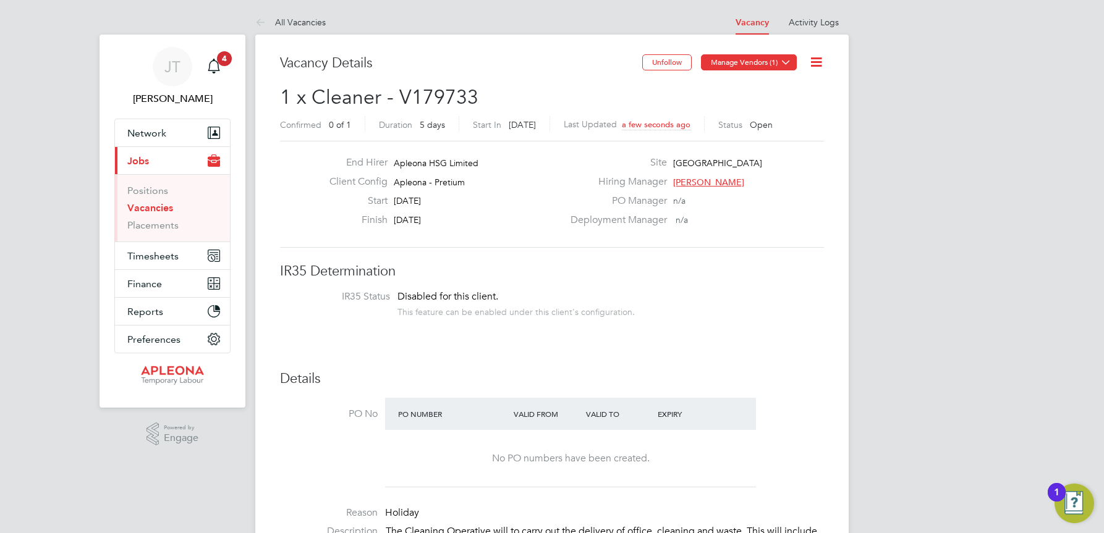
click at [787, 59] on icon at bounding box center [785, 61] width 9 height 9
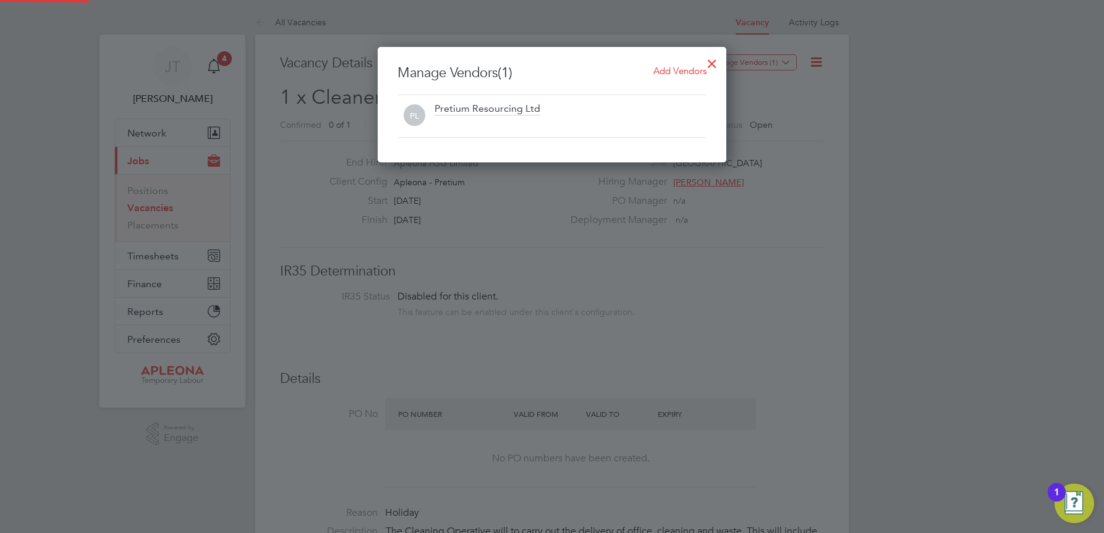
scroll to position [116, 349]
click at [671, 74] on span "Add Vendors" at bounding box center [679, 71] width 53 height 12
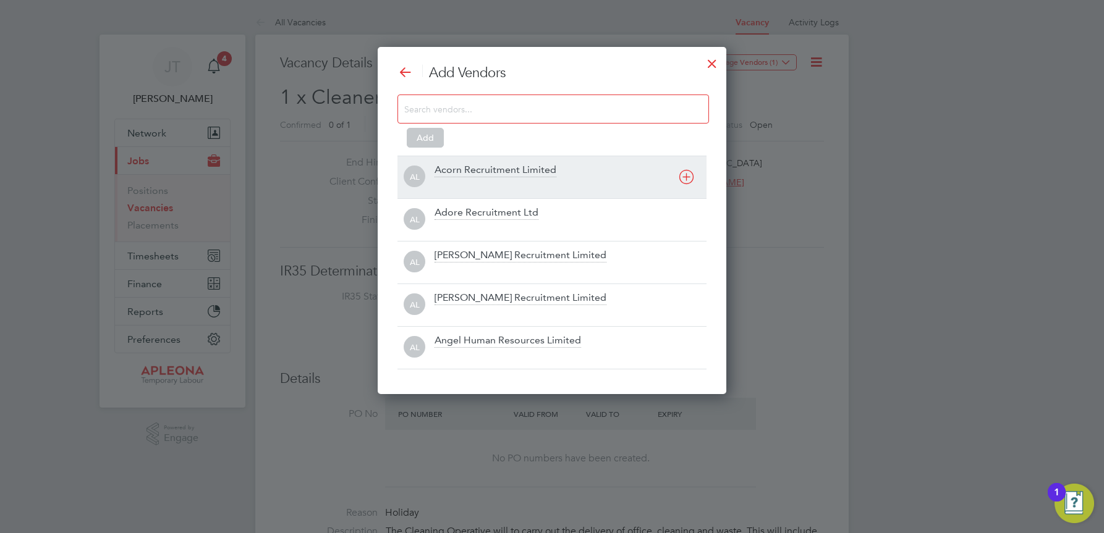
click at [685, 180] on icon at bounding box center [686, 176] width 15 height 15
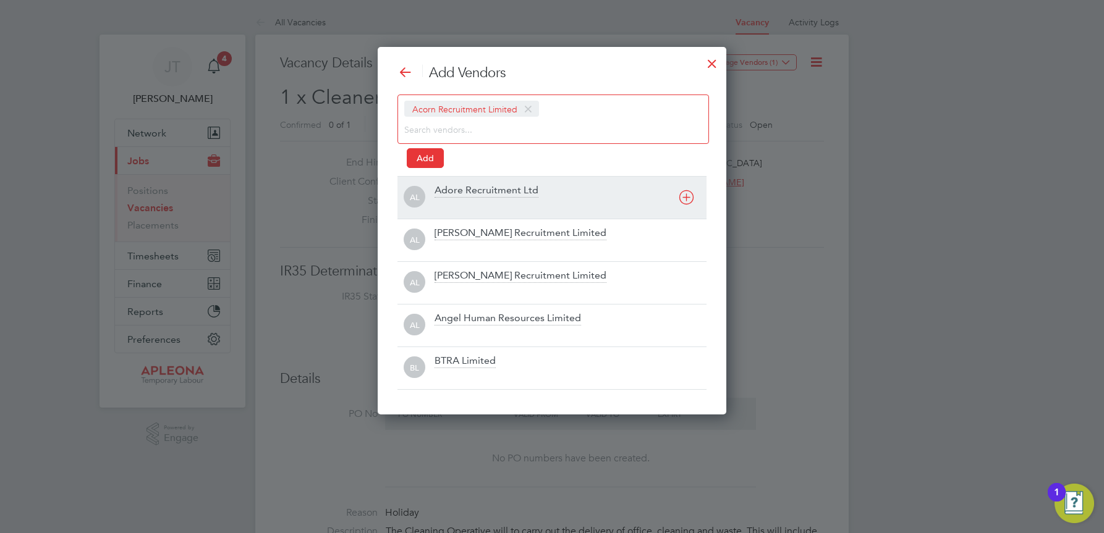
click at [687, 198] on icon at bounding box center [686, 197] width 15 height 15
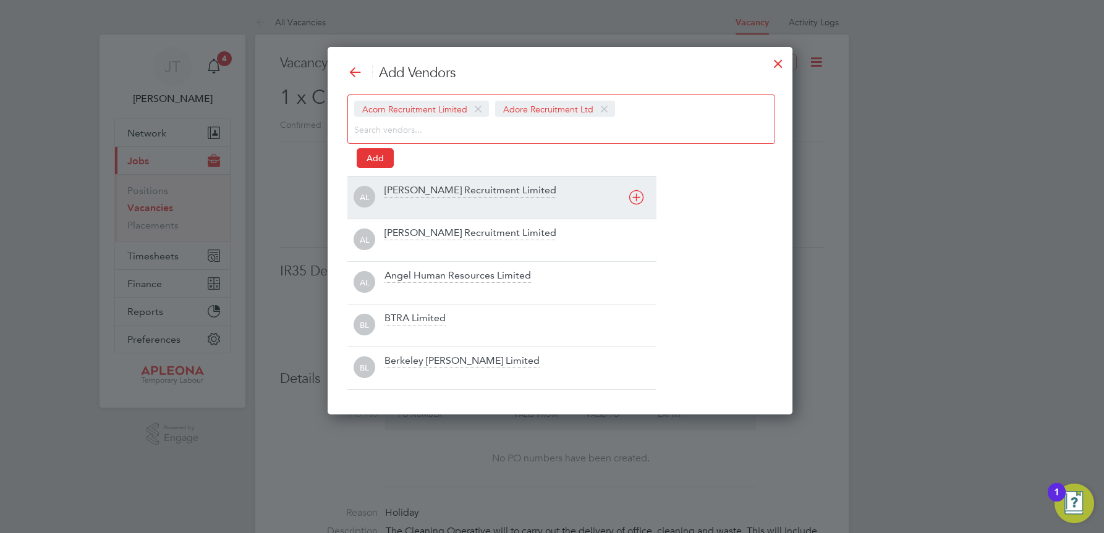
scroll to position [368, 449]
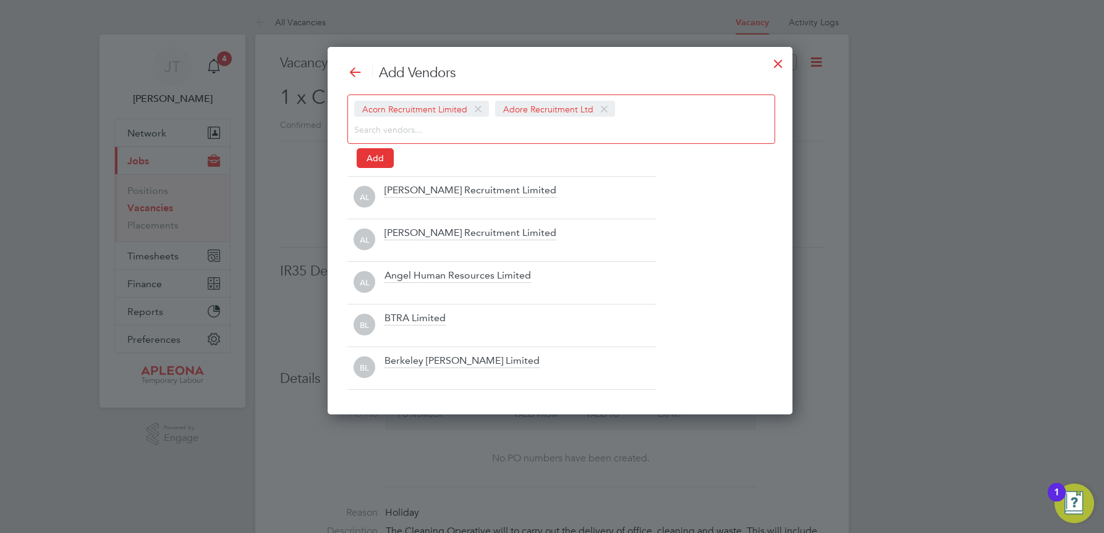
click at [0, 0] on icon at bounding box center [0, 0] width 0 height 0
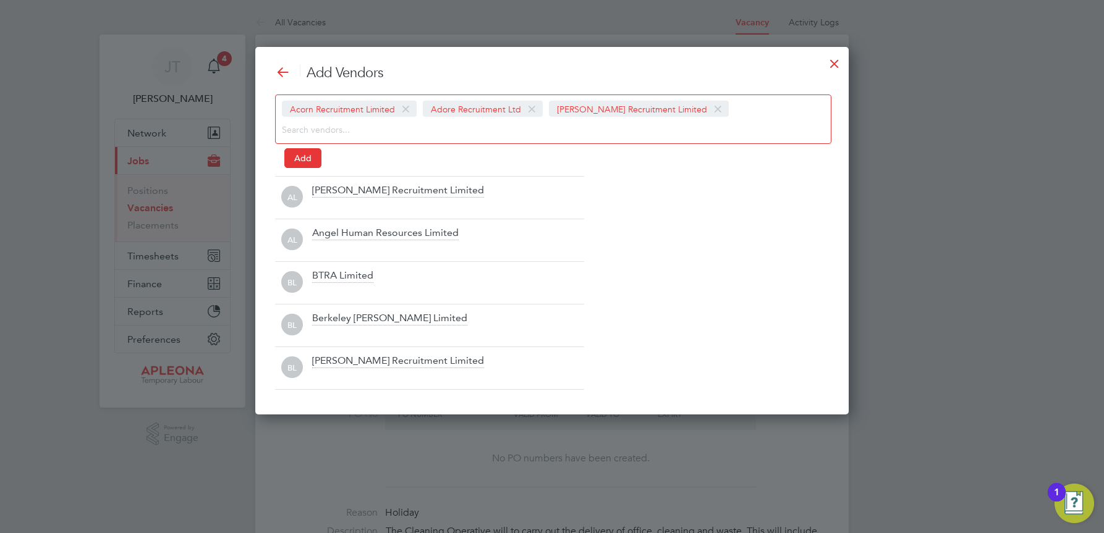
scroll to position [368, 594]
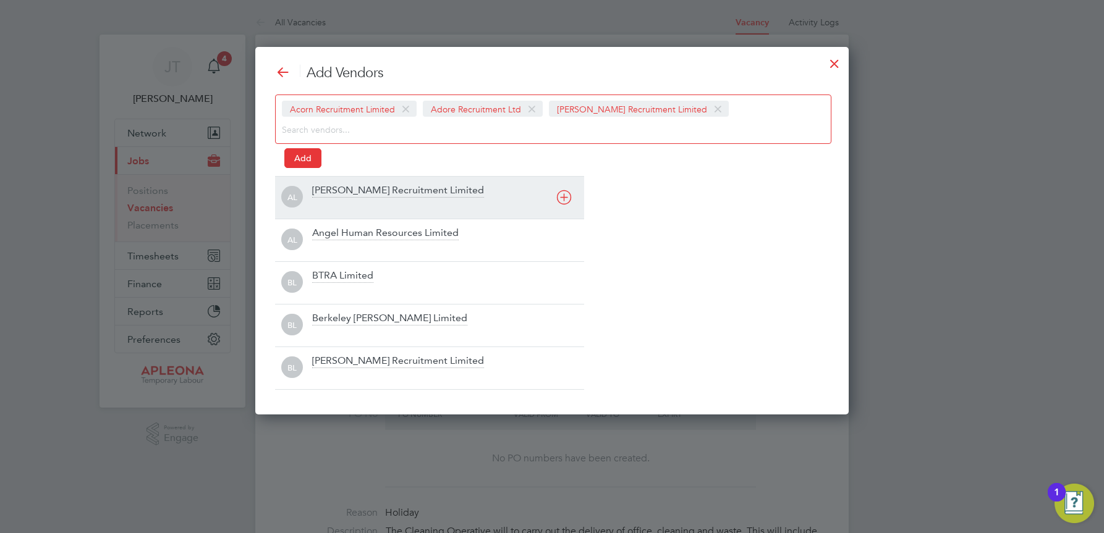
click at [571, 198] on icon at bounding box center [563, 197] width 15 height 15
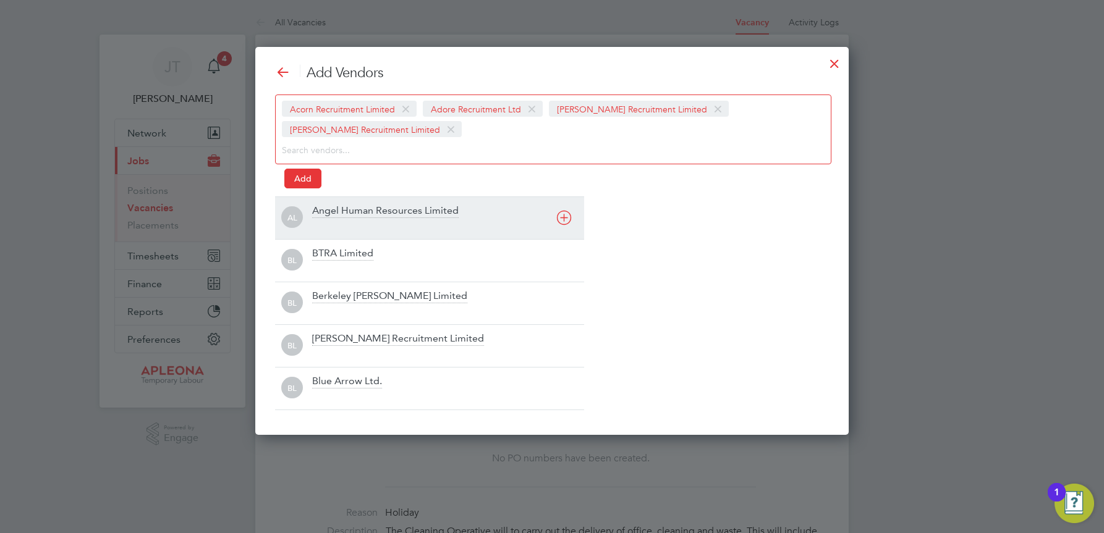
scroll to position [389, 594]
click at [564, 213] on icon at bounding box center [563, 217] width 15 height 15
click at [566, 221] on icon at bounding box center [563, 217] width 15 height 15
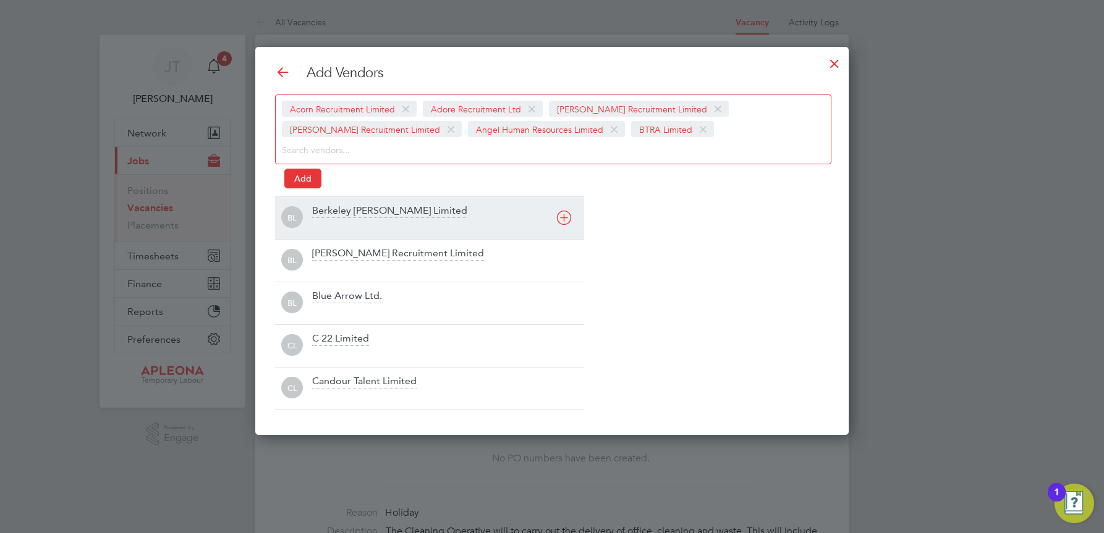
click at [565, 221] on icon at bounding box center [563, 217] width 15 height 15
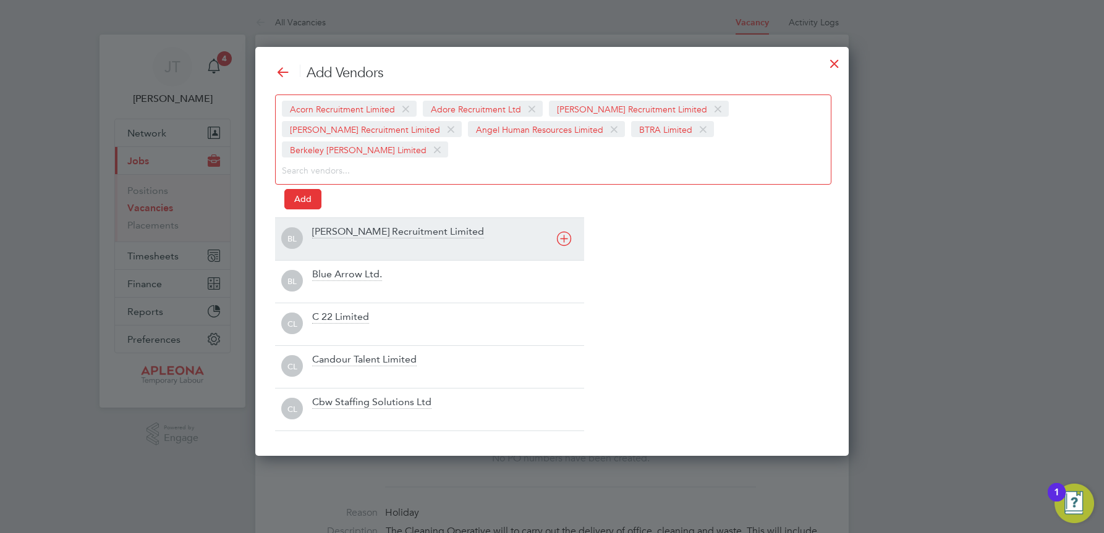
click at [565, 231] on icon at bounding box center [563, 238] width 15 height 15
click at [565, 221] on div "BL Blue Arrow Ltd." at bounding box center [429, 239] width 309 height 43
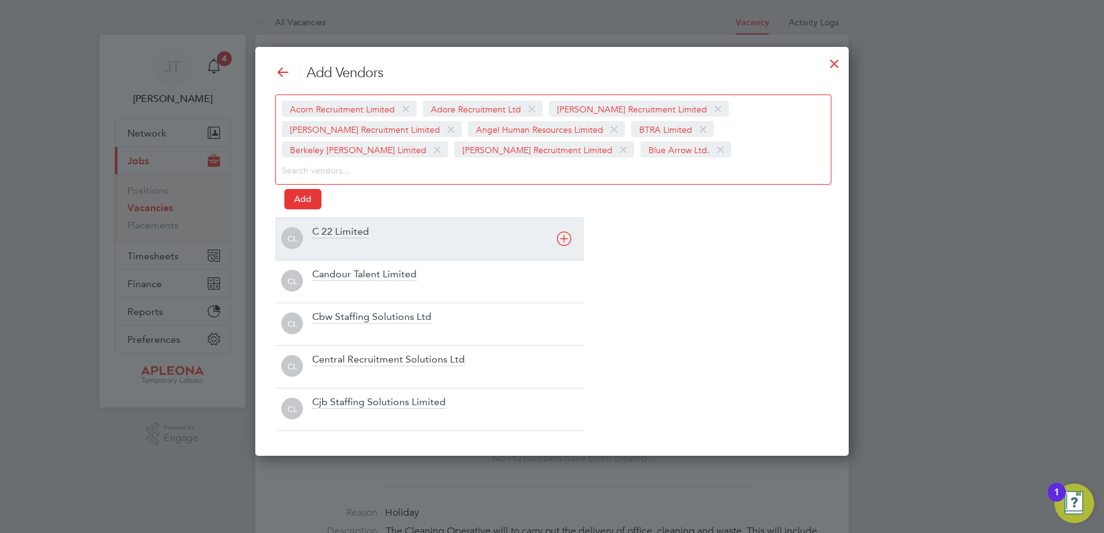
click at [560, 238] on icon at bounding box center [563, 238] width 15 height 15
click at [563, 240] on icon at bounding box center [563, 238] width 15 height 15
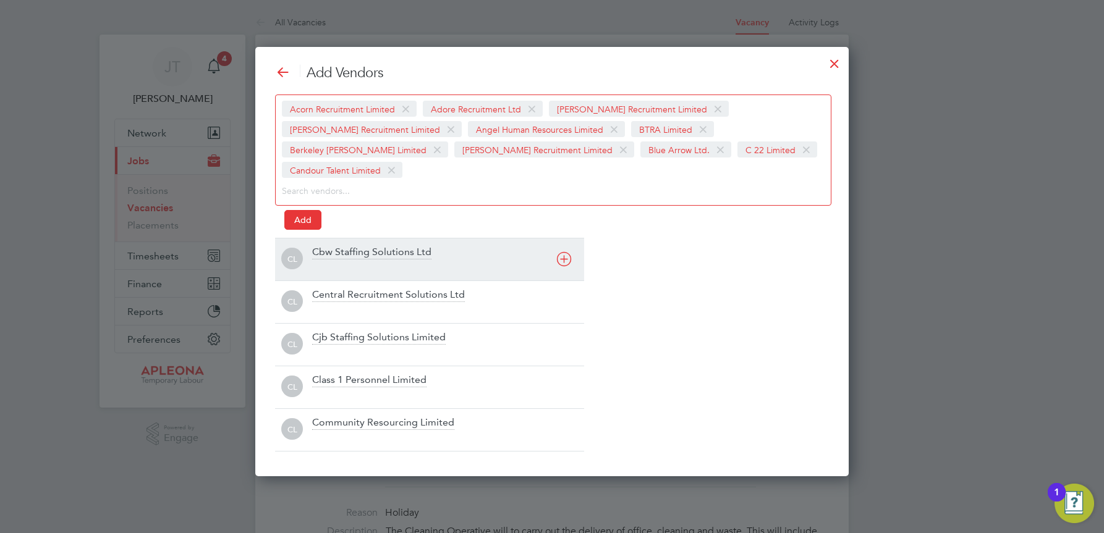
click at [563, 252] on icon at bounding box center [563, 259] width 15 height 15
click at [564, 240] on div "CL Central Recruitment Solutions Ltd" at bounding box center [429, 259] width 309 height 43
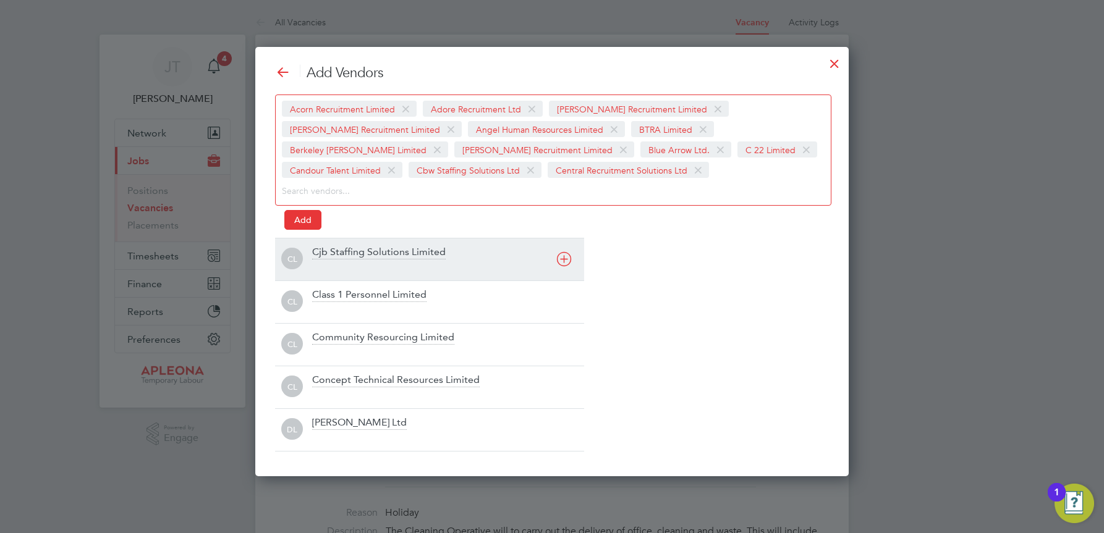
click at [565, 240] on div "CL Cjb Staffing Solutions Limited" at bounding box center [429, 259] width 309 height 43
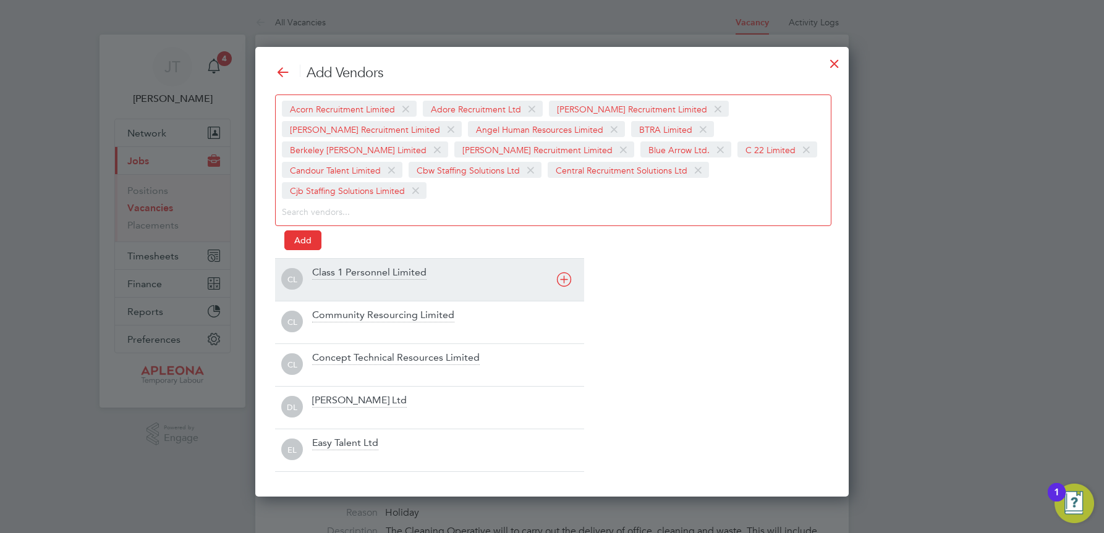
click at [565, 258] on div "CL Class 1 Personnel Limited" at bounding box center [429, 279] width 309 height 43
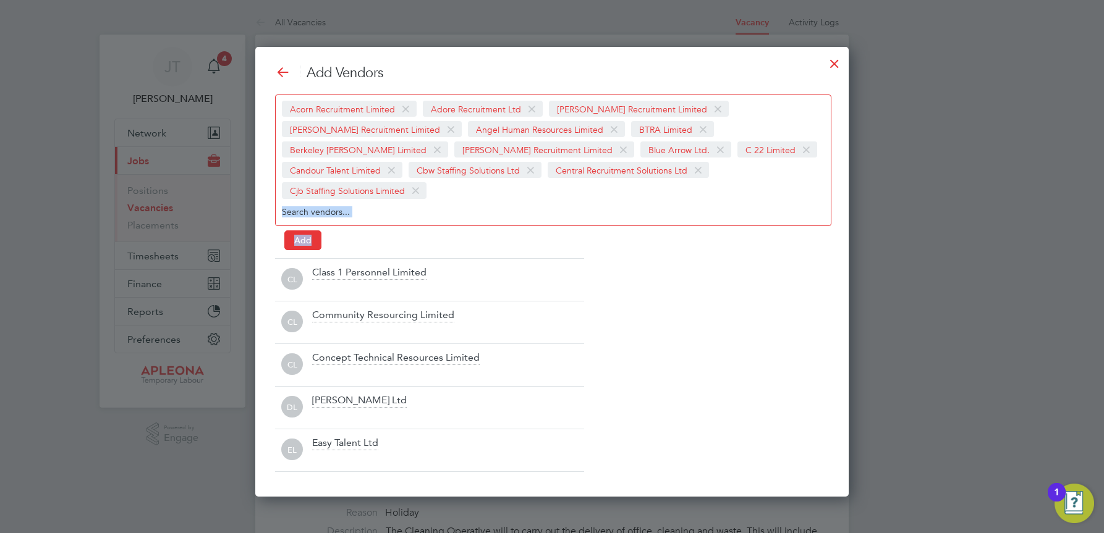
click at [565, 241] on div "Acorn Recruitment Limited Adore Recruitment Ltd Alex Young Recruitment Limited …" at bounding box center [552, 170] width 554 height 151
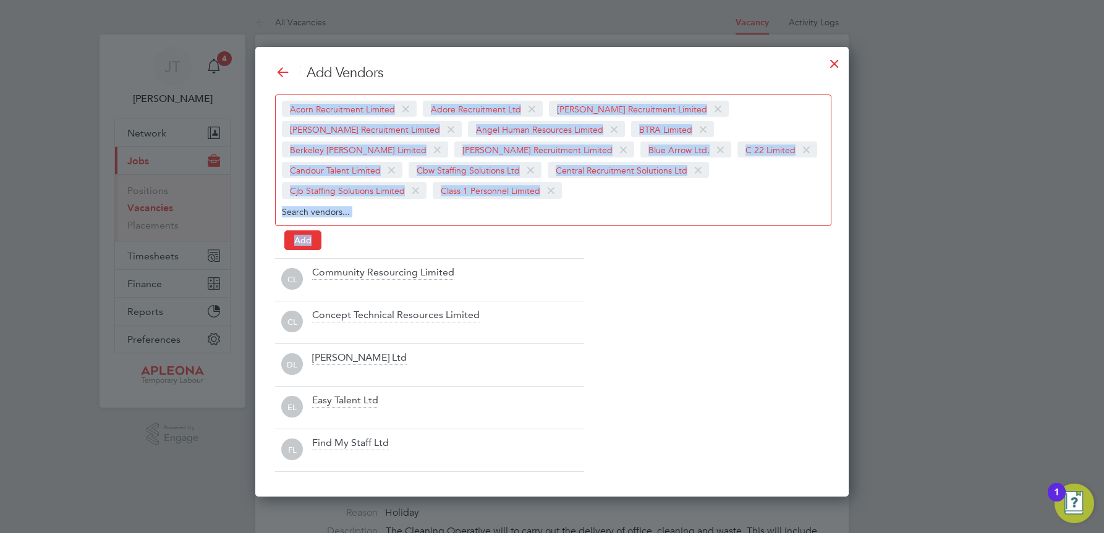
click at [566, 242] on div "Acorn Recruitment Limited Adore Recruitment Ltd Alex Young Recruitment Limited …" at bounding box center [552, 170] width 554 height 151
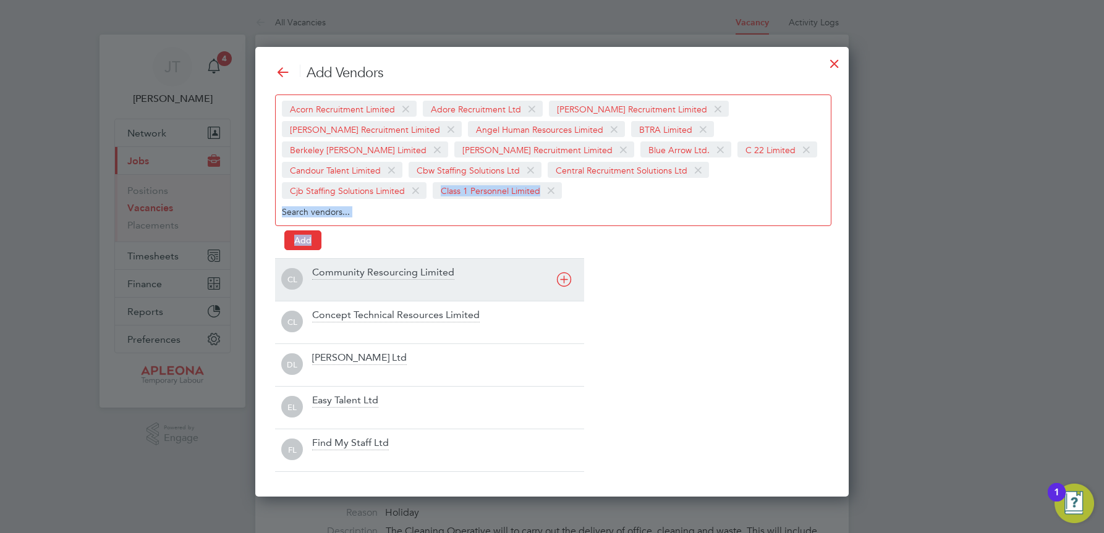
drag, startPoint x: 566, startPoint y: 242, endPoint x: 566, endPoint y: 282, distance: 39.6
click at [566, 282] on div "CL Community Resourcing Limited" at bounding box center [429, 279] width 309 height 43
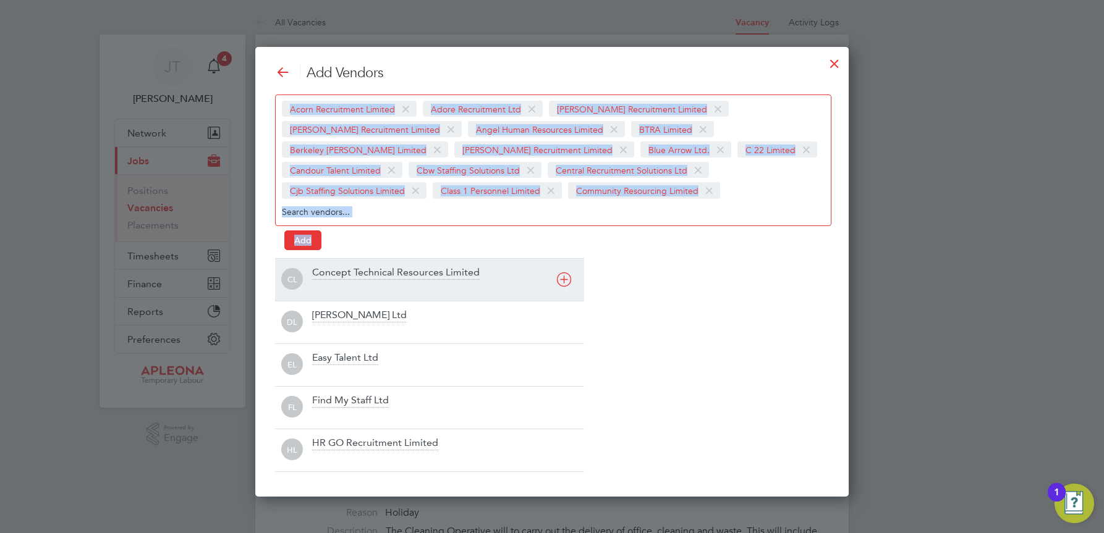
click at [566, 282] on icon at bounding box center [563, 279] width 15 height 15
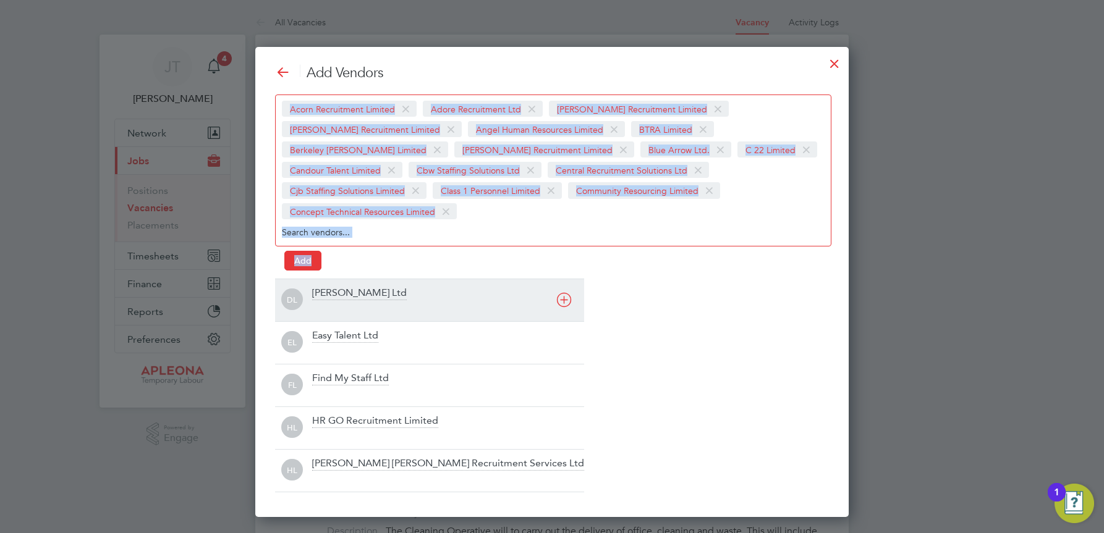
click at [566, 292] on icon at bounding box center [563, 299] width 15 height 15
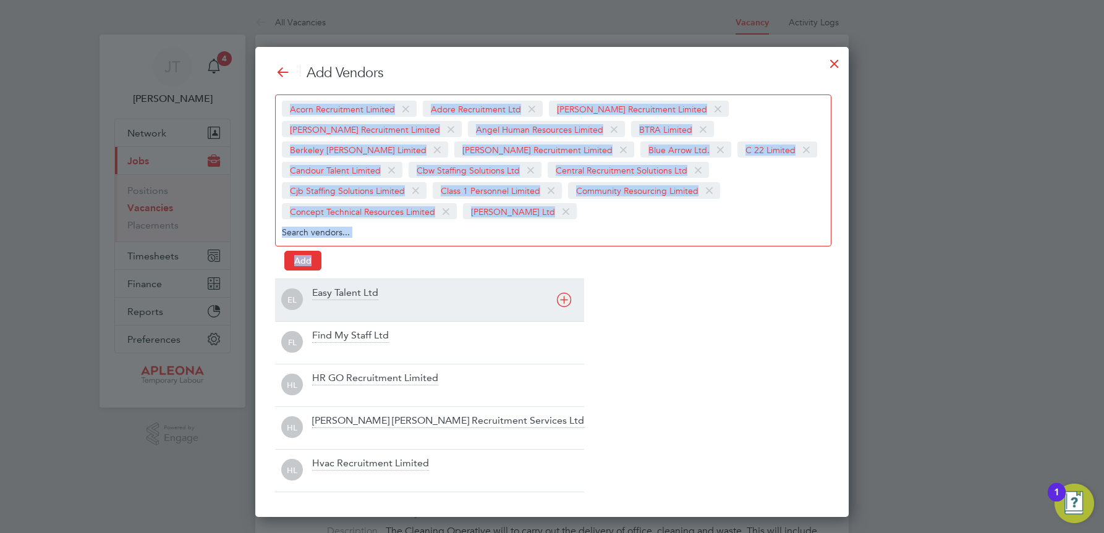
click at [566, 282] on div "EL Easy Talent Ltd" at bounding box center [429, 300] width 309 height 43
drag, startPoint x: 566, startPoint y: 282, endPoint x: 563, endPoint y: 299, distance: 17.5
click at [563, 299] on div "FL Find My Staff Ltd" at bounding box center [429, 300] width 309 height 43
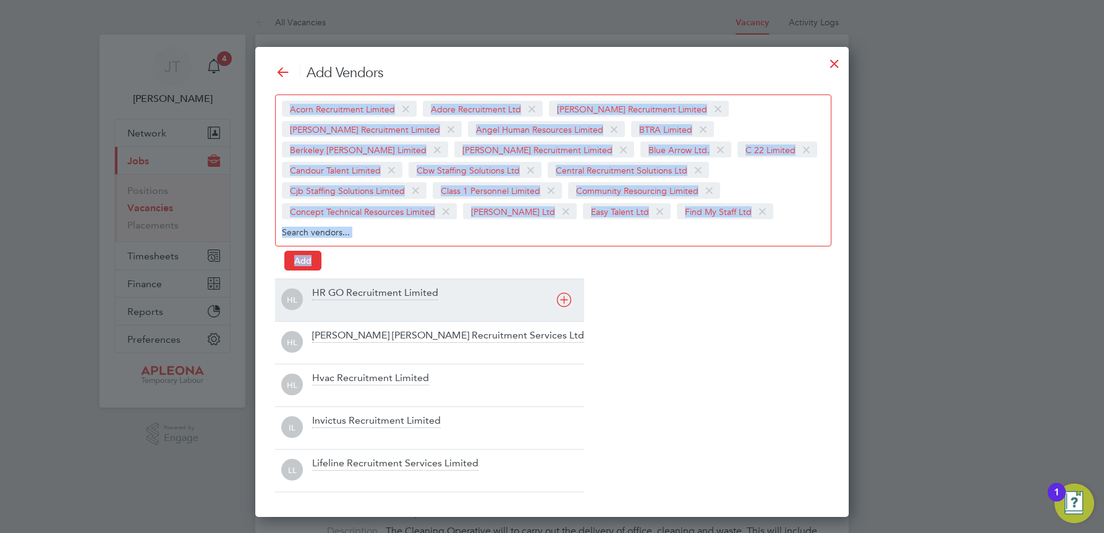
click at [563, 299] on icon at bounding box center [563, 299] width 15 height 15
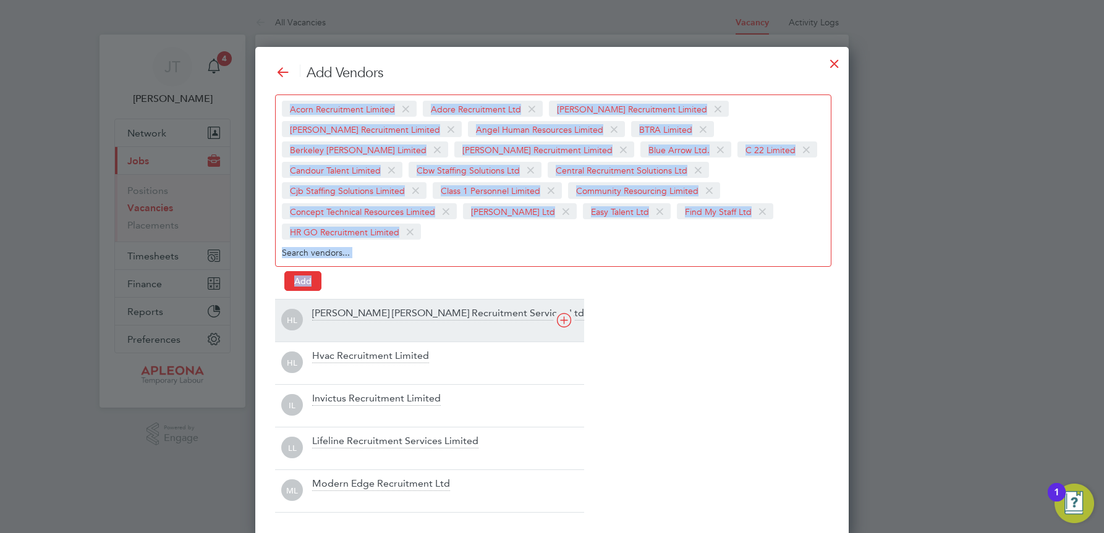
click at [563, 313] on icon at bounding box center [563, 320] width 15 height 15
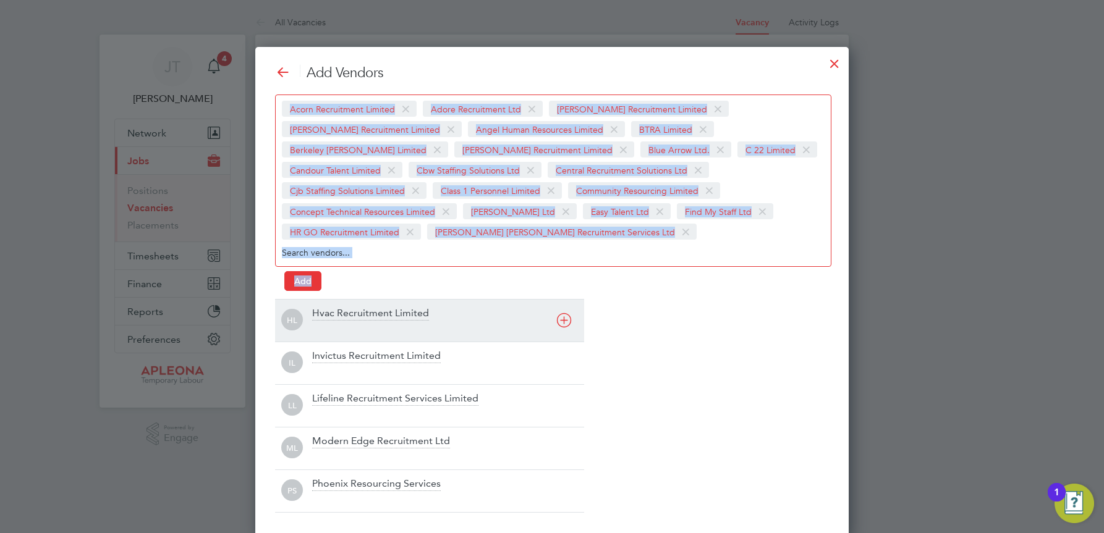
click at [563, 319] on icon at bounding box center [563, 320] width 15 height 15
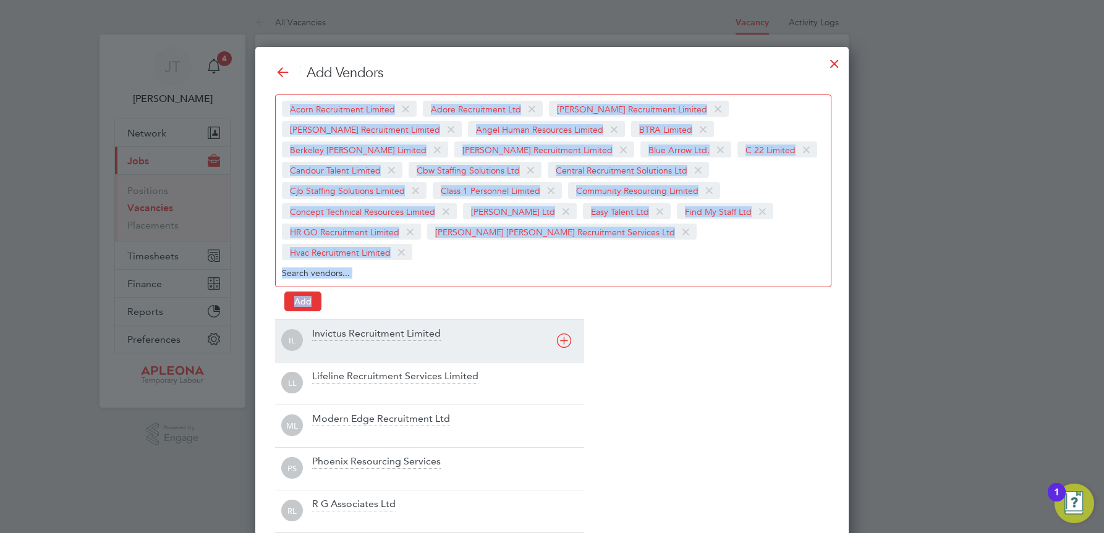
click at [563, 333] on icon at bounding box center [563, 340] width 15 height 15
click at [563, 321] on div "LL Lifeline Recruitment Services Limited" at bounding box center [429, 341] width 309 height 43
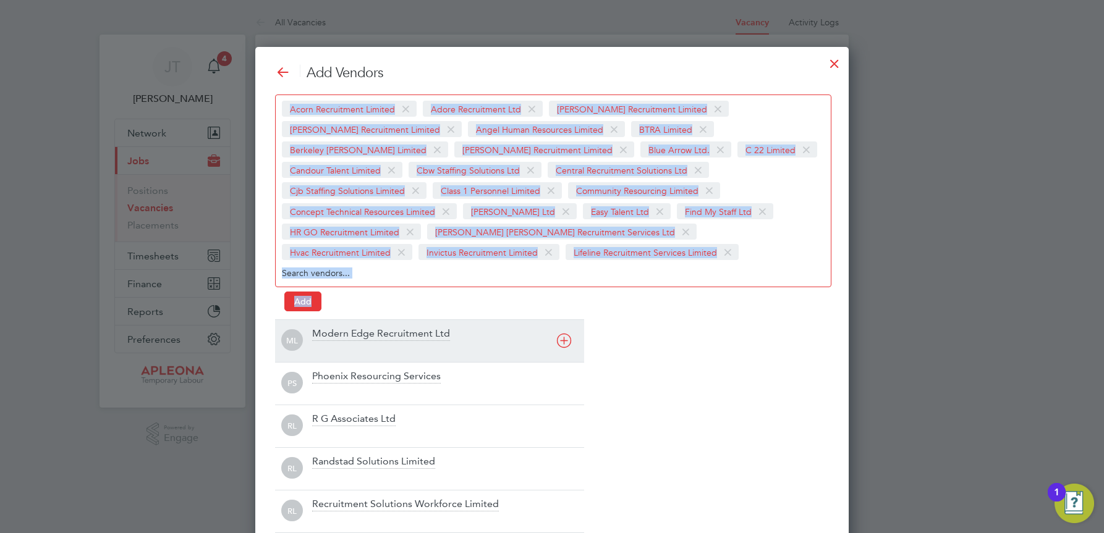
click at [563, 342] on icon at bounding box center [563, 340] width 15 height 15
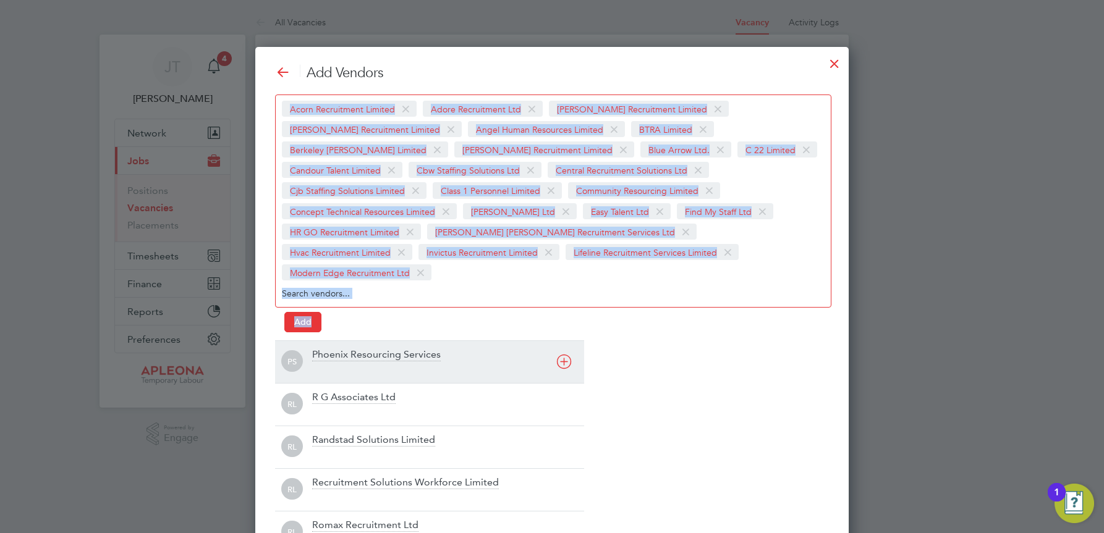
click at [565, 354] on icon at bounding box center [563, 361] width 15 height 15
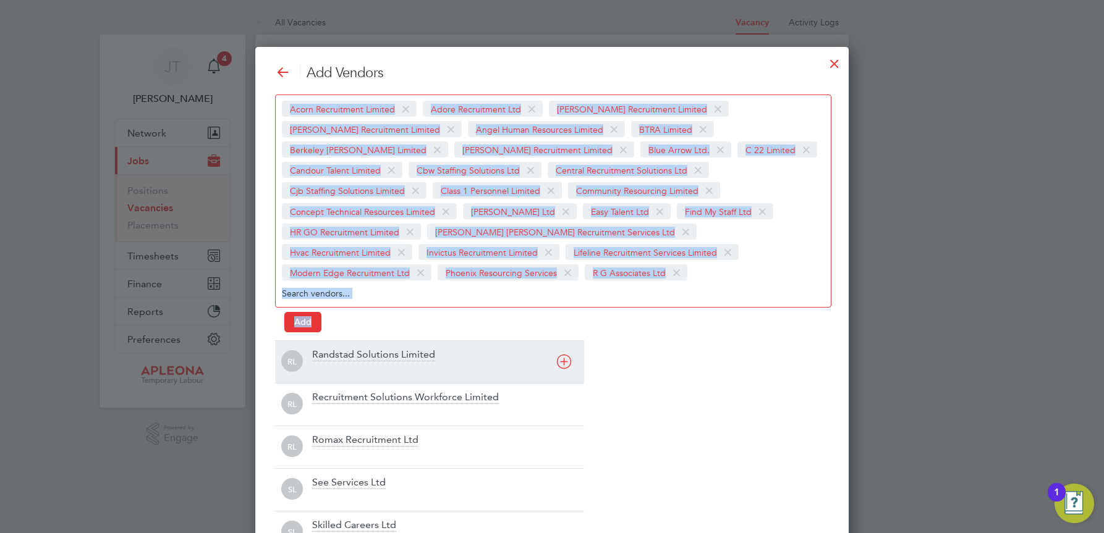
click at [566, 364] on icon at bounding box center [563, 361] width 15 height 15
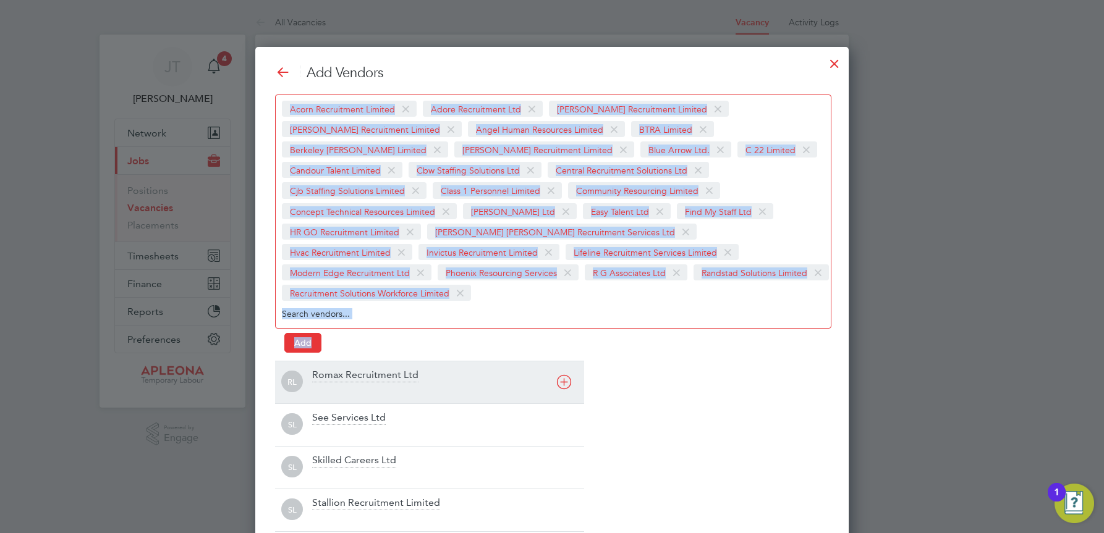
click at [566, 364] on div "RL Romax Recruitment Ltd" at bounding box center [429, 382] width 309 height 43
click at [566, 364] on div "SL See Services Ltd" at bounding box center [429, 382] width 309 height 43
click at [563, 387] on icon at bounding box center [563, 382] width 15 height 15
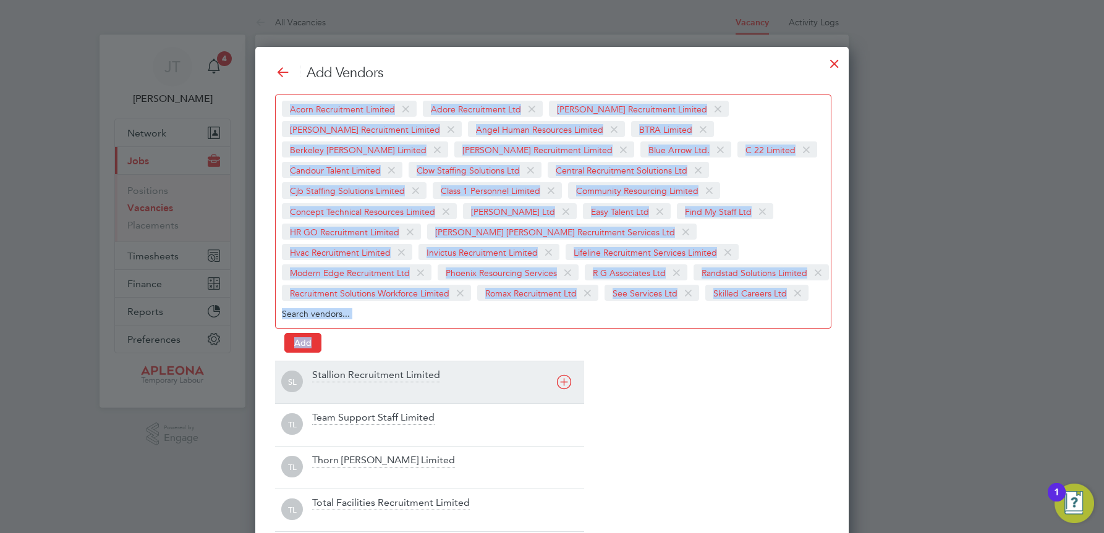
click at [563, 387] on icon at bounding box center [563, 382] width 15 height 15
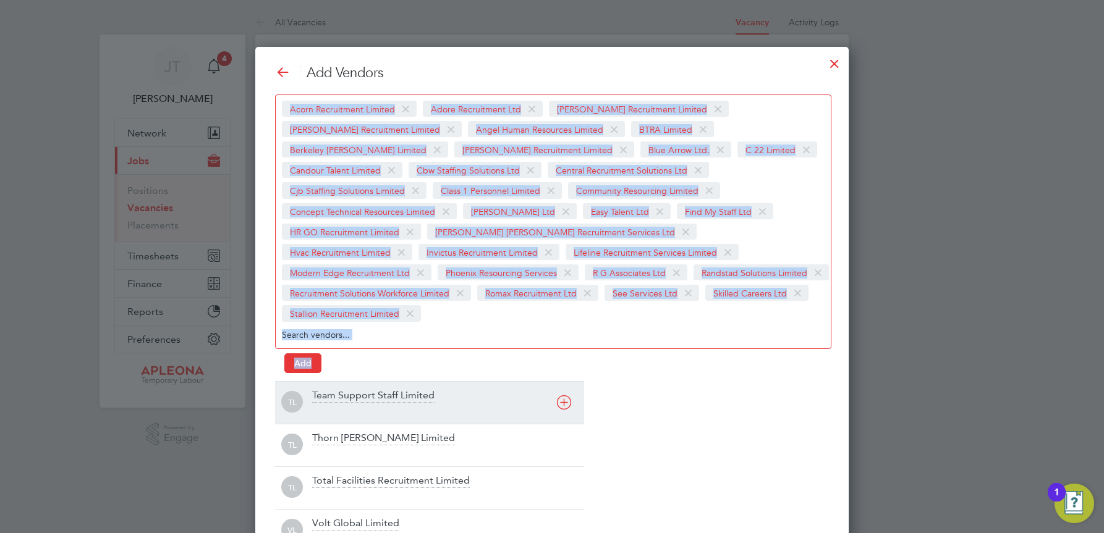
click at [563, 387] on div "TL Team Support Staff Limited" at bounding box center [429, 402] width 309 height 43
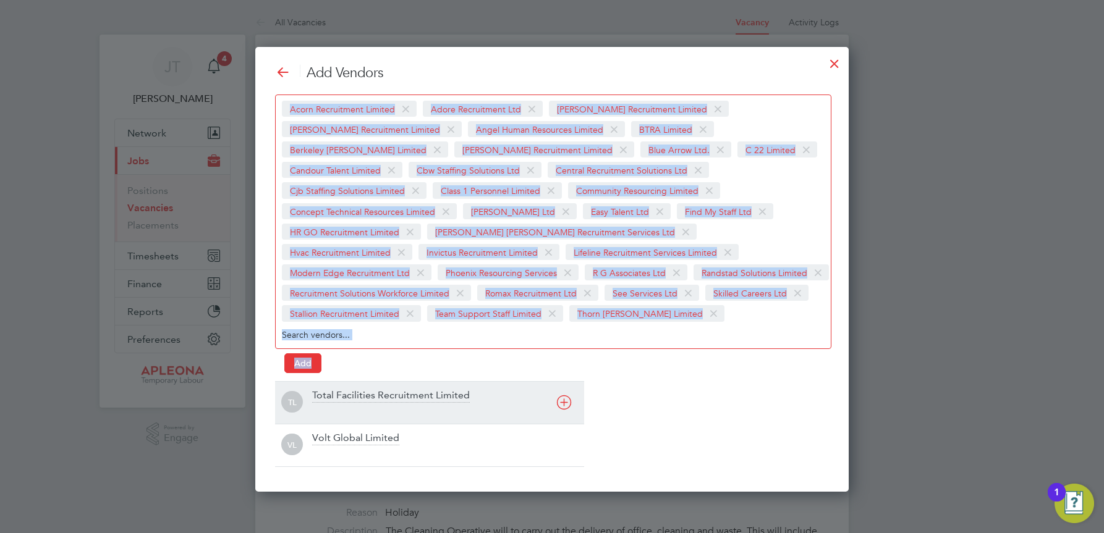
click at [563, 387] on div "TL Total Facilities Recruitment Limited" at bounding box center [429, 402] width 309 height 43
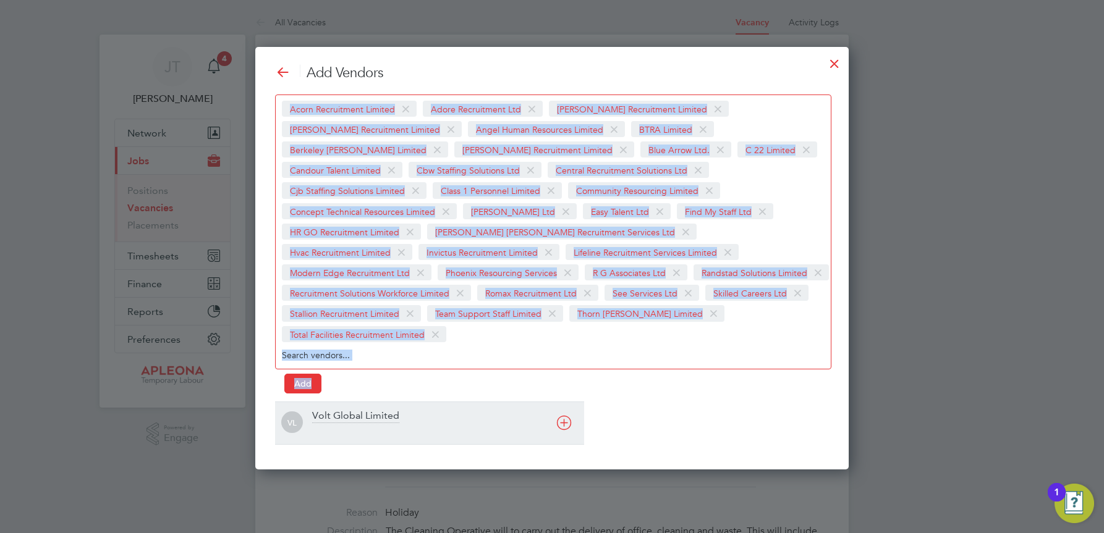
click at [563, 402] on div "VL Volt Global Limited" at bounding box center [429, 423] width 309 height 43
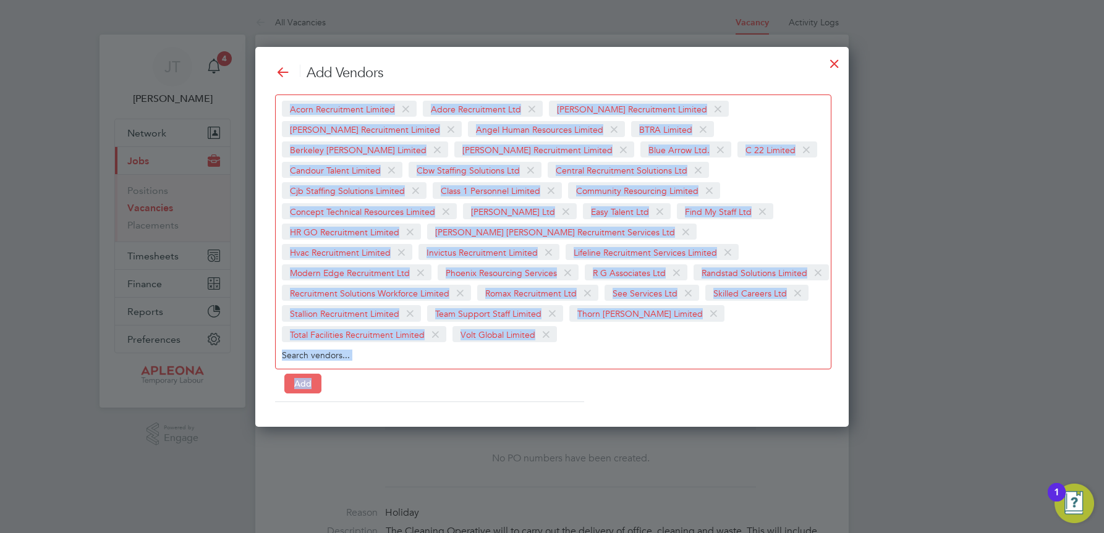
click at [303, 374] on button "Add" at bounding box center [302, 384] width 37 height 20
click at [836, 62] on div at bounding box center [834, 60] width 22 height 22
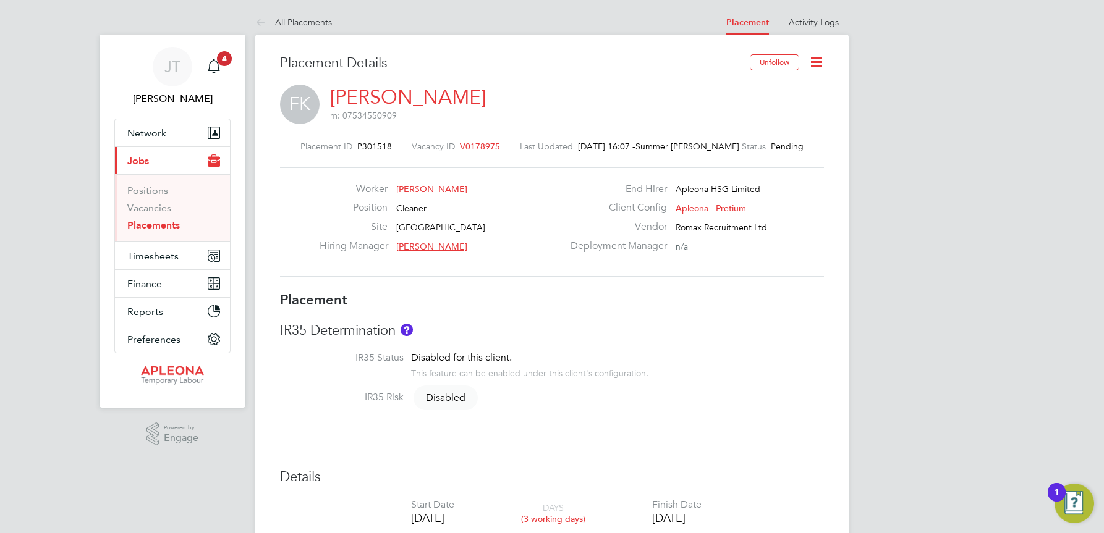
click at [818, 61] on icon at bounding box center [816, 61] width 15 height 15
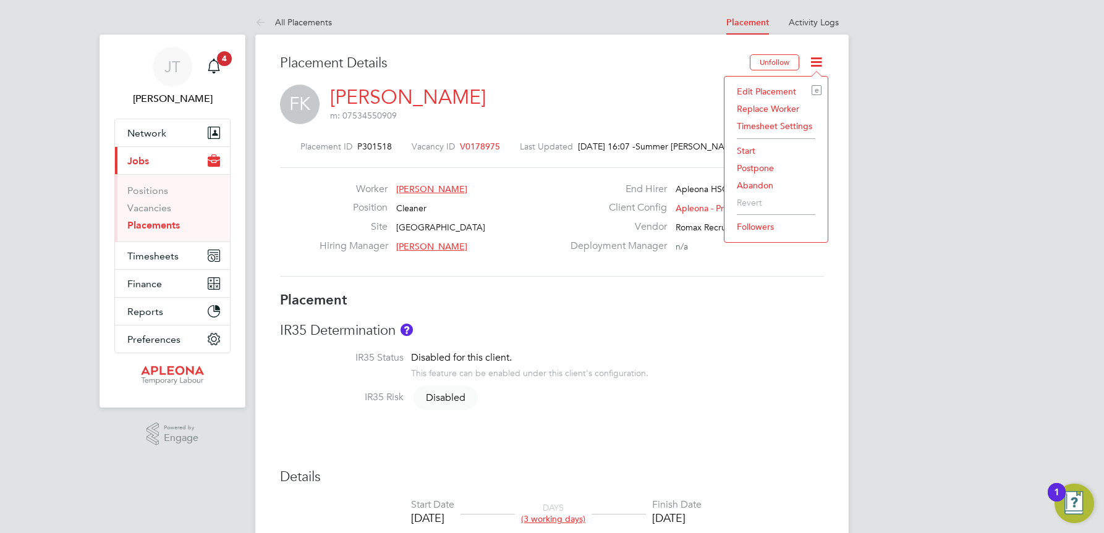
click at [755, 183] on li "Abandon" at bounding box center [776, 185] width 91 height 17
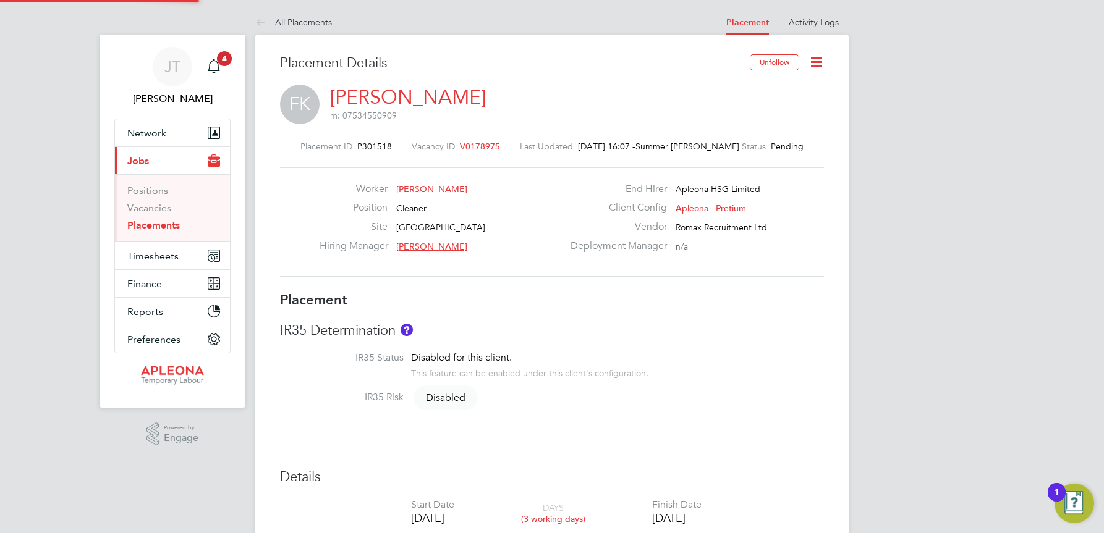
scroll to position [6, 6]
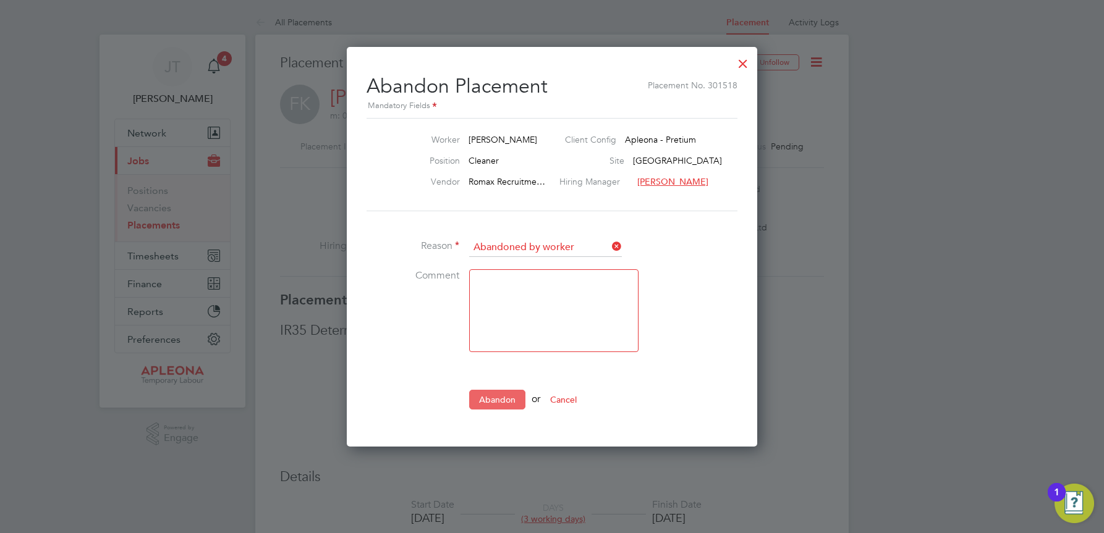
click at [491, 399] on button "Abandon" at bounding box center [497, 400] width 56 height 20
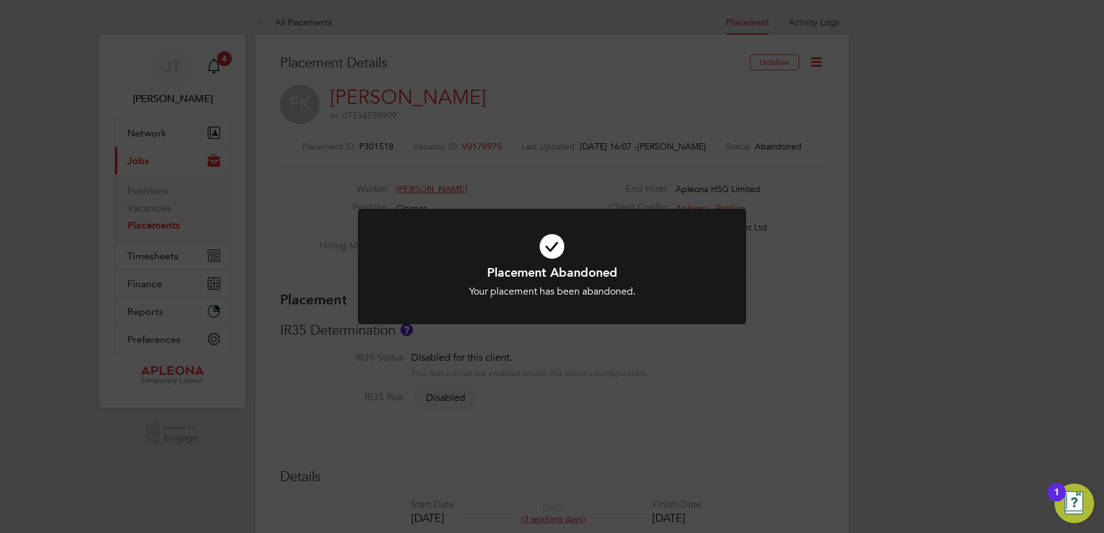
click at [856, 147] on div "Placement Abandoned Your placement has been abandoned. Cancel Okay" at bounding box center [552, 266] width 1104 height 533
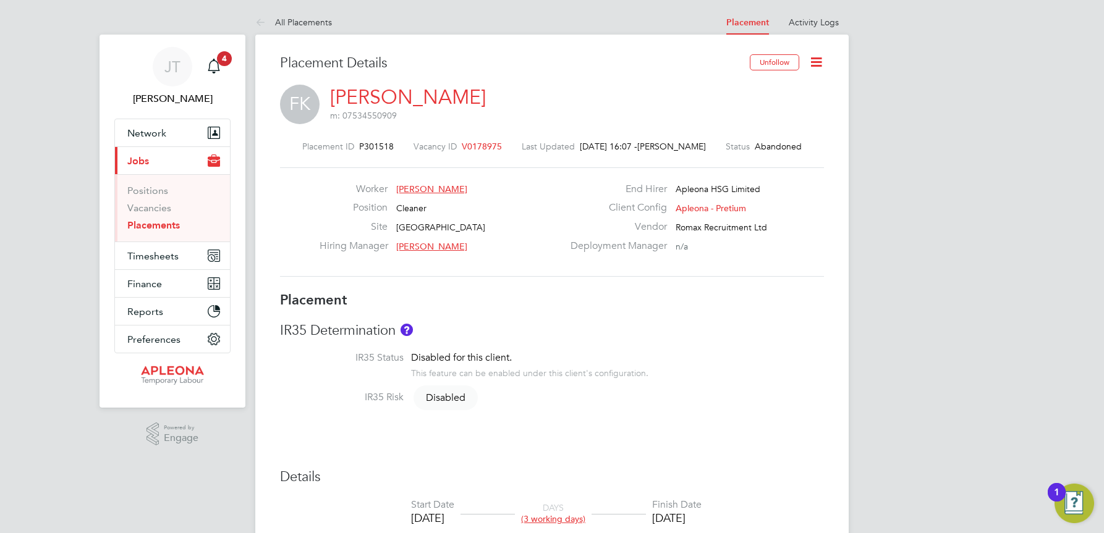
click at [812, 61] on icon at bounding box center [816, 61] width 15 height 15
click at [783, 107] on li "Replace Worker" at bounding box center [778, 108] width 91 height 17
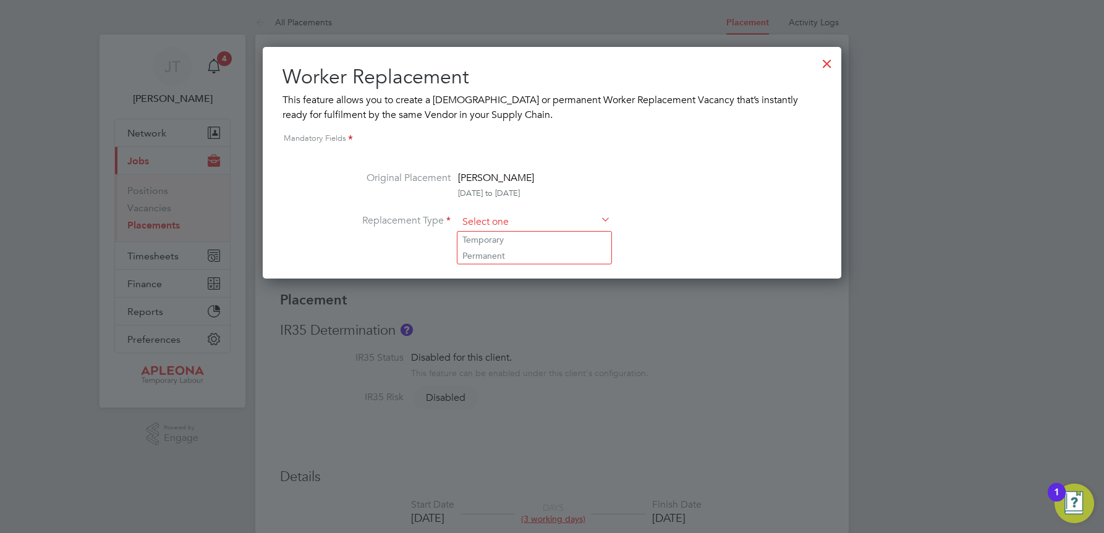
click at [481, 219] on input at bounding box center [534, 222] width 153 height 19
click at [484, 252] on li "Permanent" at bounding box center [534, 256] width 154 height 16
type input "Permanent"
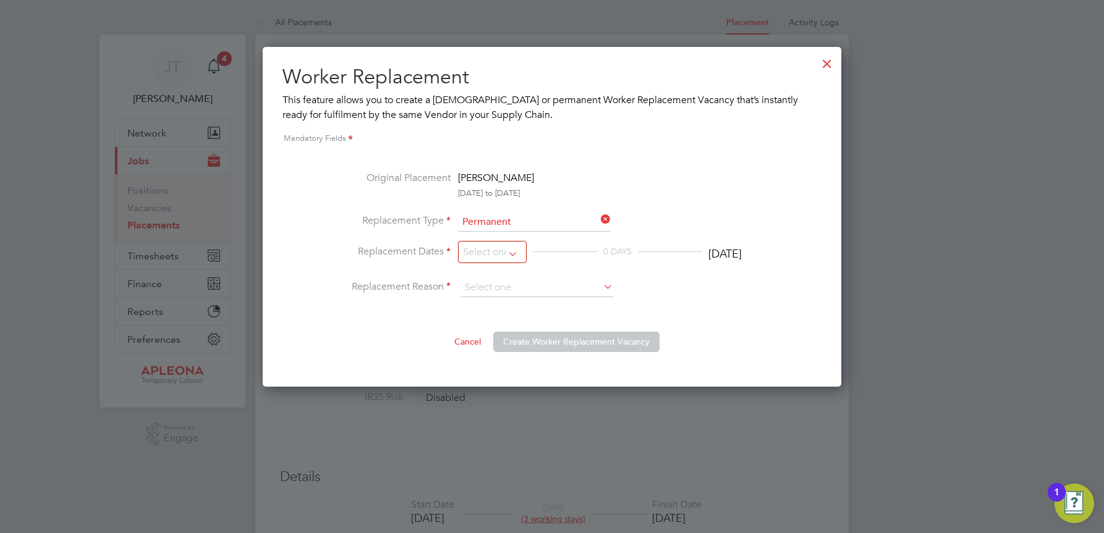
click at [483, 278] on li "Replacement Dates 0 DAYS [DATE]" at bounding box center [552, 261] width 450 height 35
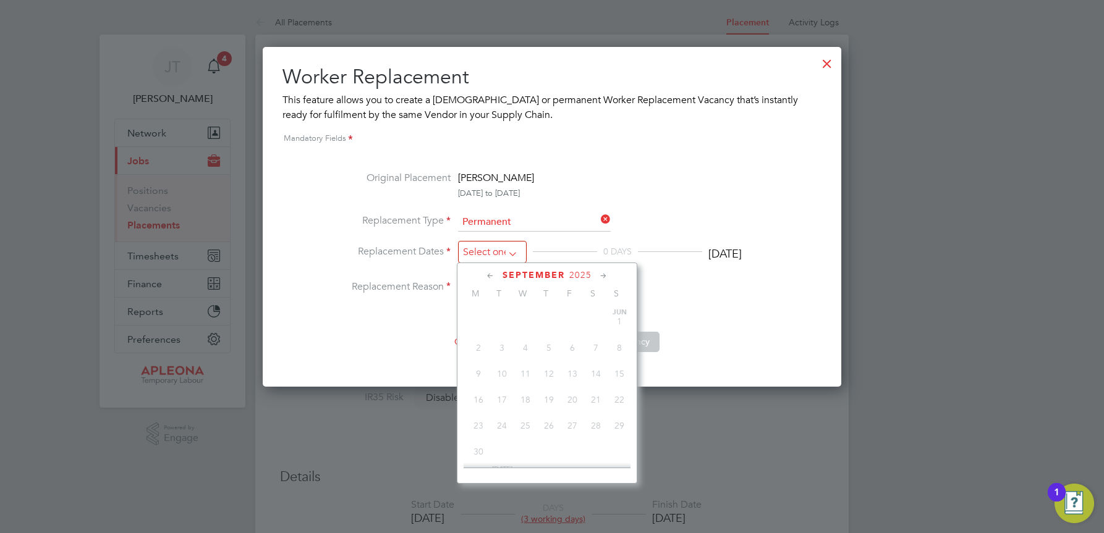
click at [517, 254] on input at bounding box center [492, 252] width 69 height 23
click at [574, 372] on span "5" at bounding box center [572, 363] width 23 height 23
click at [750, 302] on div "Original Placement [PERSON_NAME] [DATE] to [DATE] Replacement Type Permanent Re…" at bounding box center [552, 262] width 450 height 182
click at [515, 253] on input at bounding box center [492, 252] width 69 height 23
click at [593, 372] on span "6" at bounding box center [595, 363] width 23 height 23
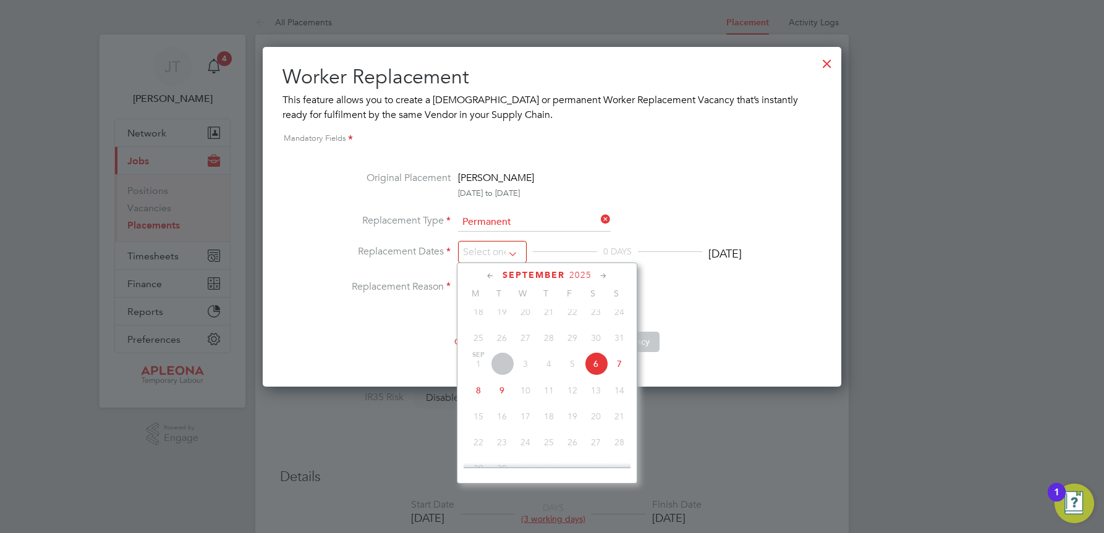
type input "[DATE]"
click at [512, 253] on input "[DATE]" at bounding box center [492, 252] width 69 height 23
click at [572, 376] on span "5" at bounding box center [572, 363] width 23 height 23
click at [571, 373] on span "5" at bounding box center [572, 363] width 23 height 23
click at [675, 302] on div "Original Placement [PERSON_NAME] [DATE] to [DATE] Replacement Type Permanent Re…" at bounding box center [552, 262] width 450 height 182
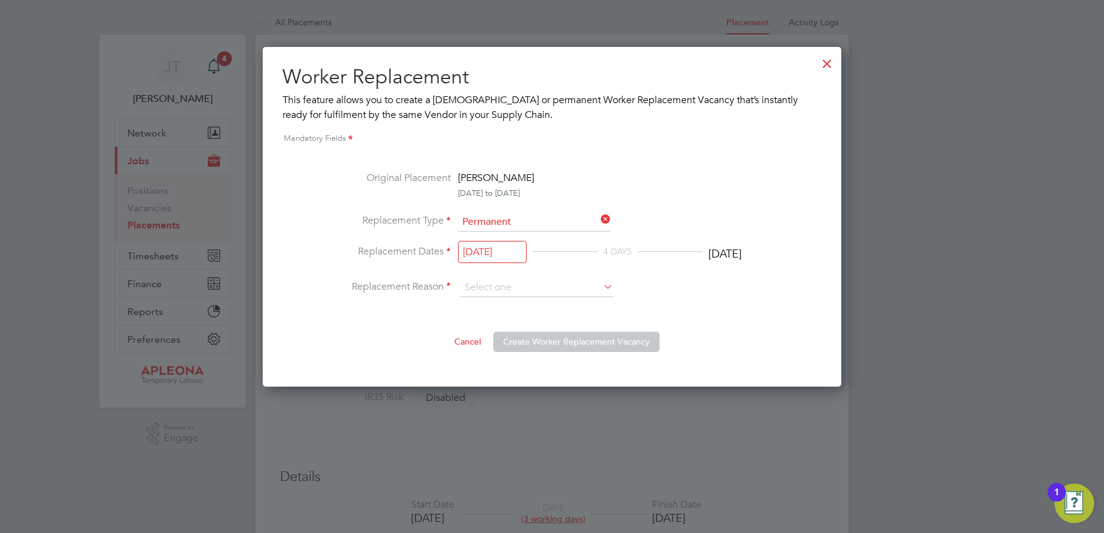
click at [823, 60] on div at bounding box center [827, 60] width 22 height 22
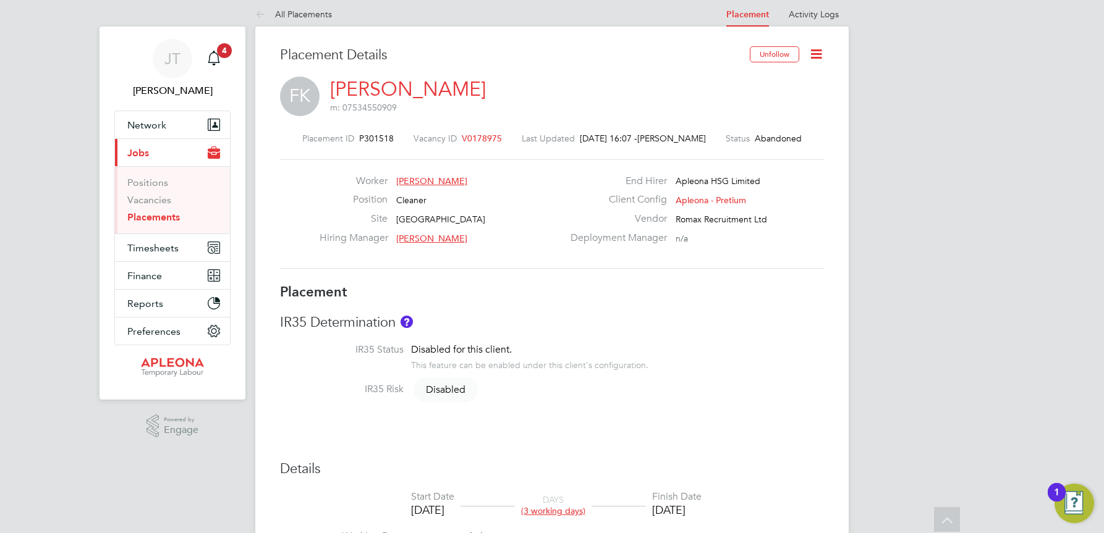
scroll to position [0, 0]
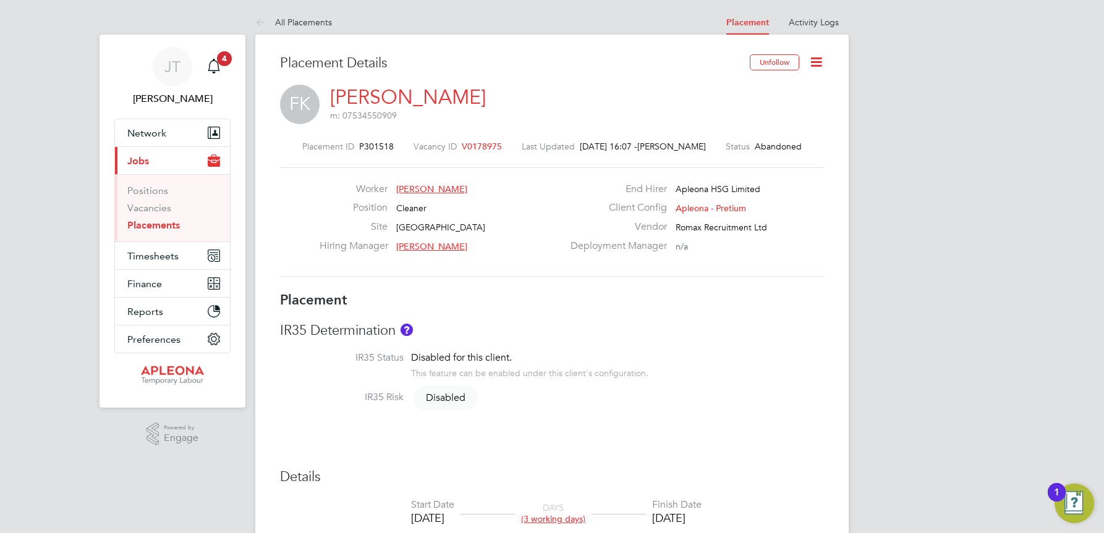
click at [818, 56] on icon at bounding box center [816, 61] width 15 height 15
click at [756, 111] on li "Replace Worker" at bounding box center [778, 108] width 91 height 17
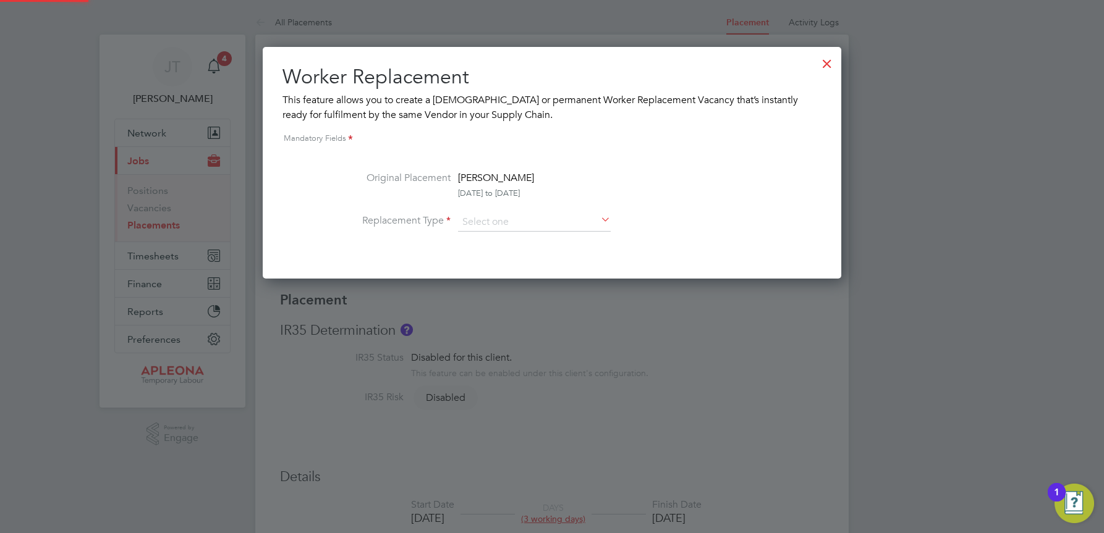
scroll to position [232, 579]
click at [488, 216] on input at bounding box center [534, 222] width 153 height 19
click at [488, 254] on li "Permanent" at bounding box center [534, 256] width 154 height 16
type input "Permanent"
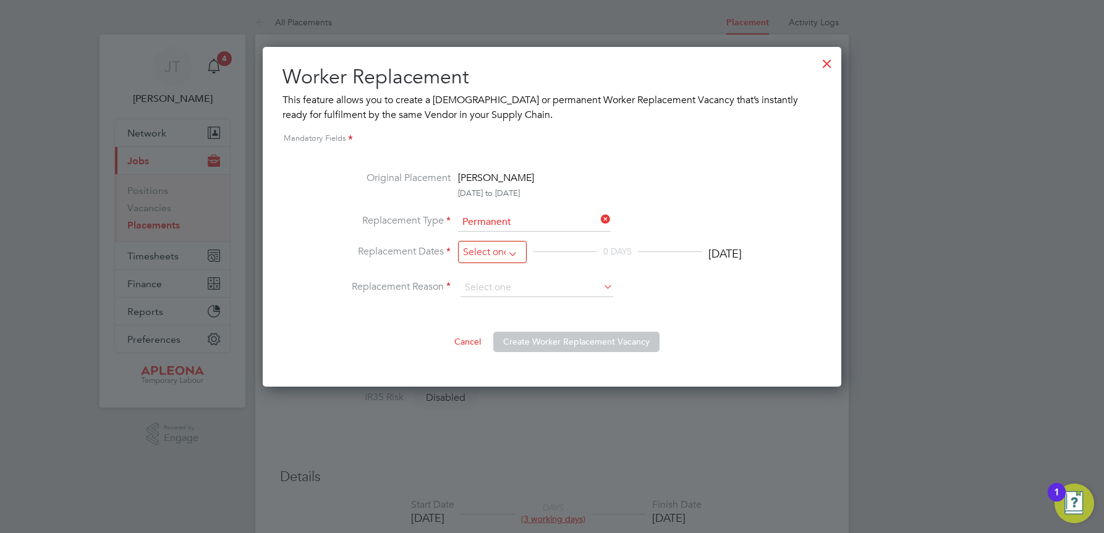
click at [472, 255] on input at bounding box center [492, 252] width 69 height 23
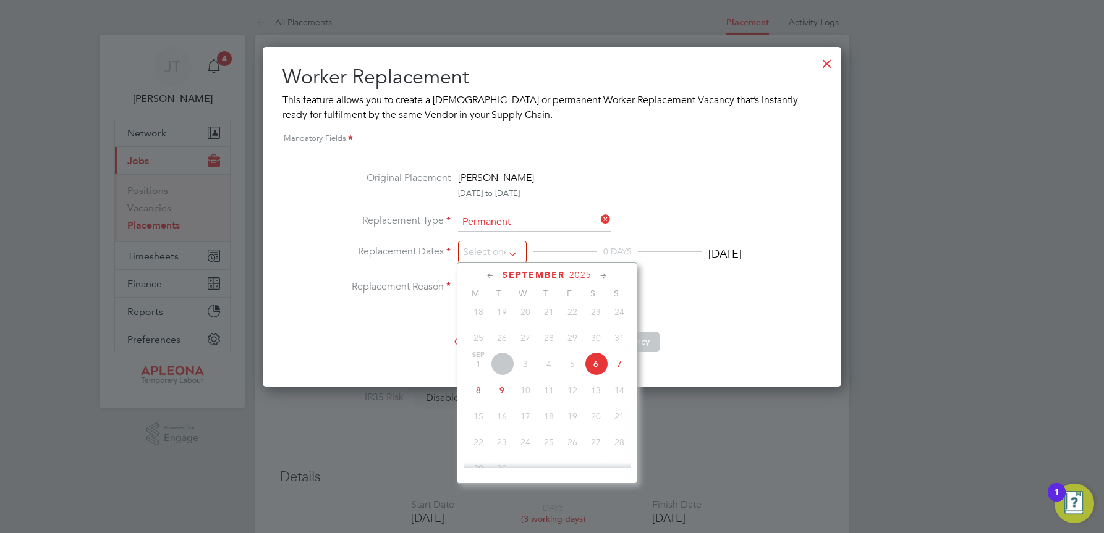
click at [570, 375] on span "5" at bounding box center [572, 363] width 23 height 23
click at [823, 61] on div at bounding box center [827, 60] width 22 height 22
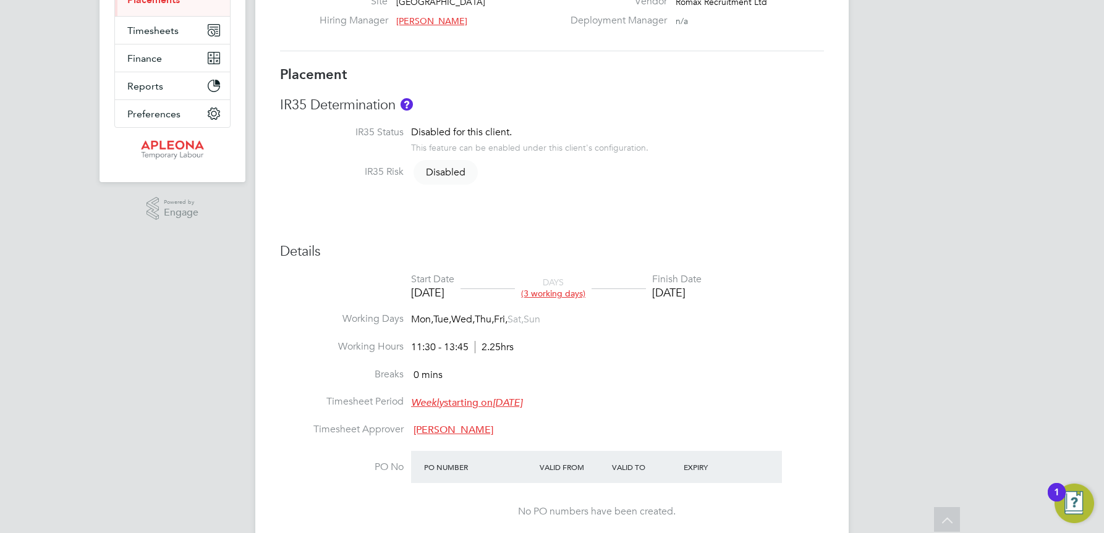
scroll to position [247, 0]
